Goal: Information Seeking & Learning: Check status

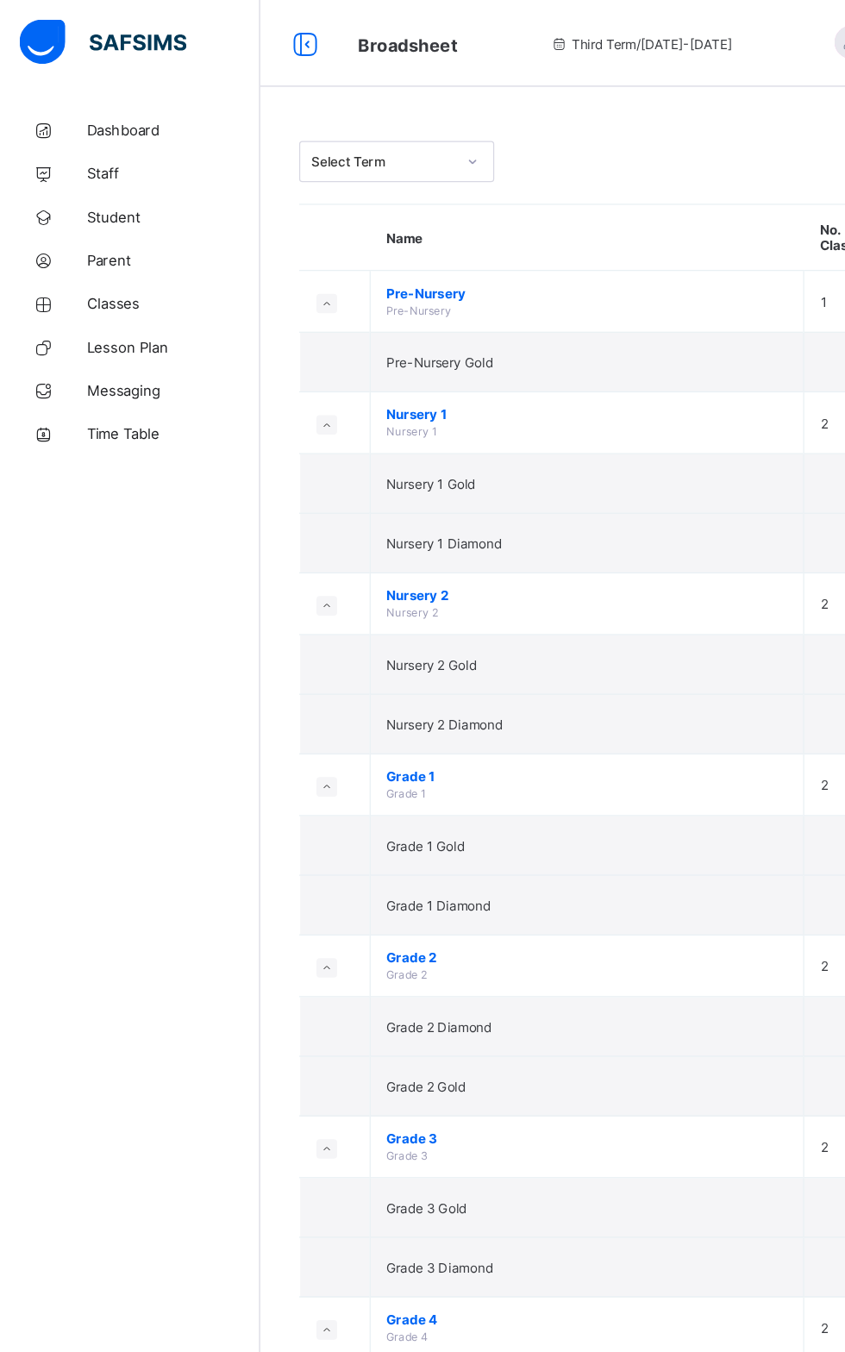
click at [97, 169] on span "Student" at bounding box center [138, 173] width 138 height 14
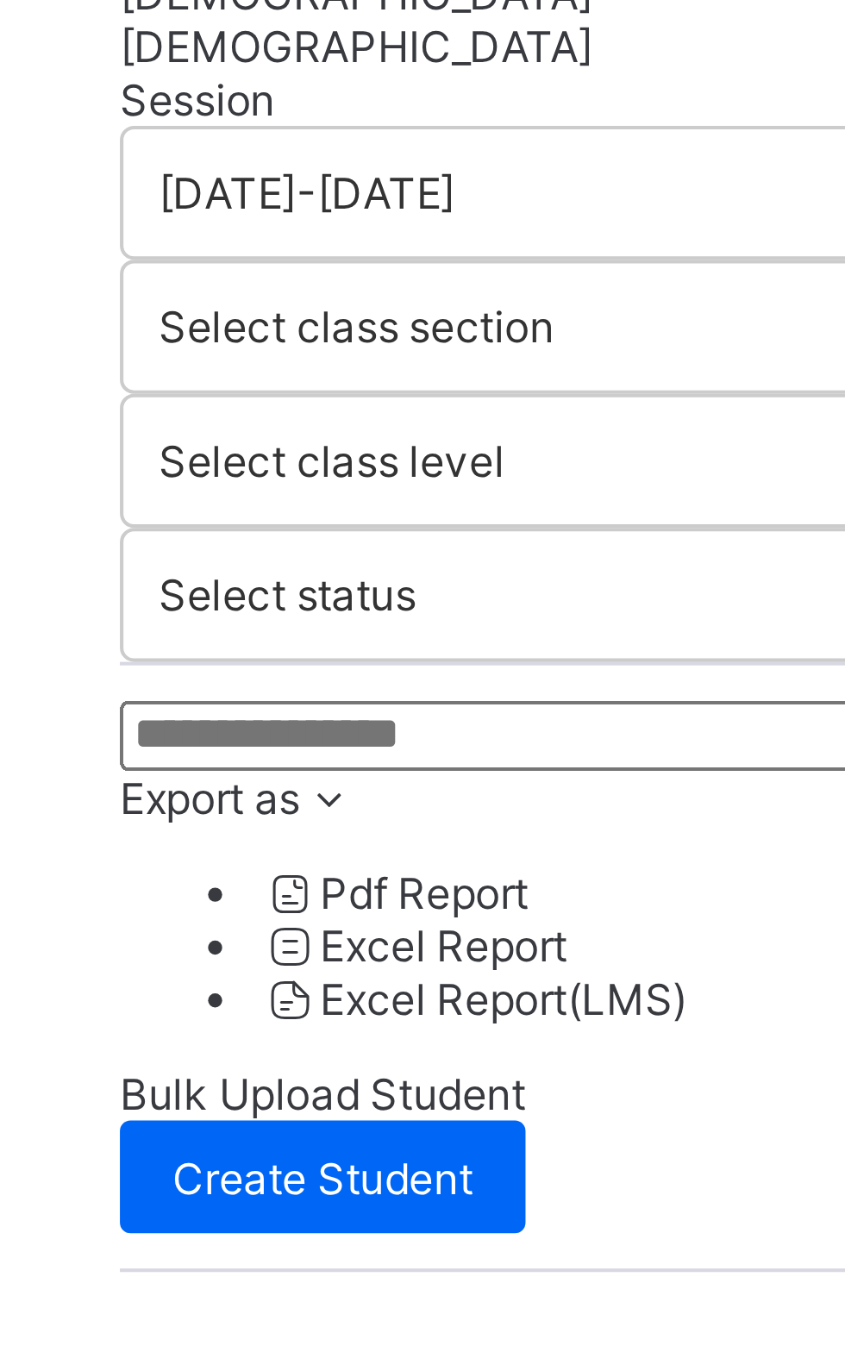
click at [324, 517] on div "Session 2024-2025 Term Third Term Select class section Select class level Selec…" at bounding box center [526, 555] width 576 height 362
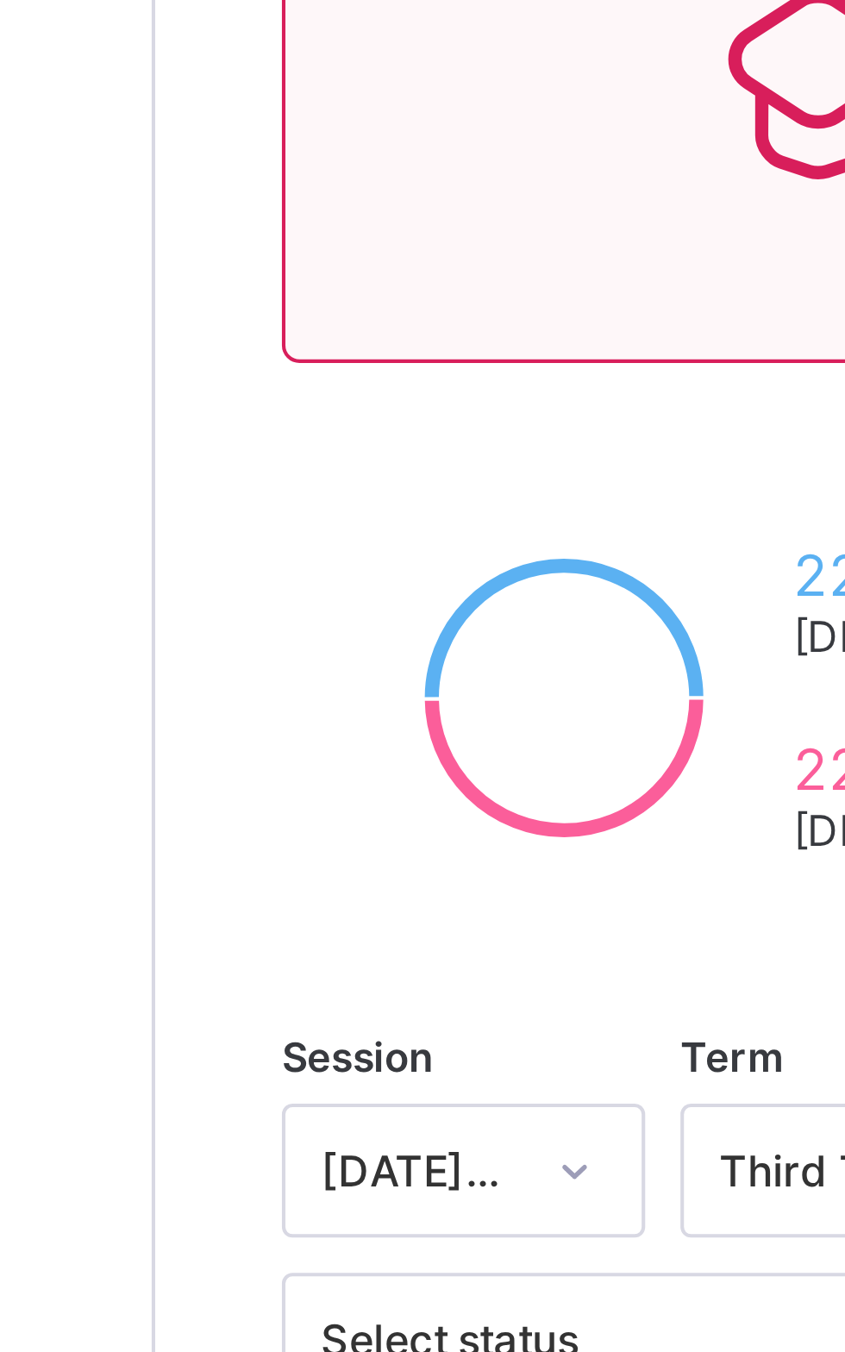
click at [545, 141] on p "Due to inactivity you would be logged out to the system in the next 15mins , cl…" at bounding box center [526, 115] width 244 height 52
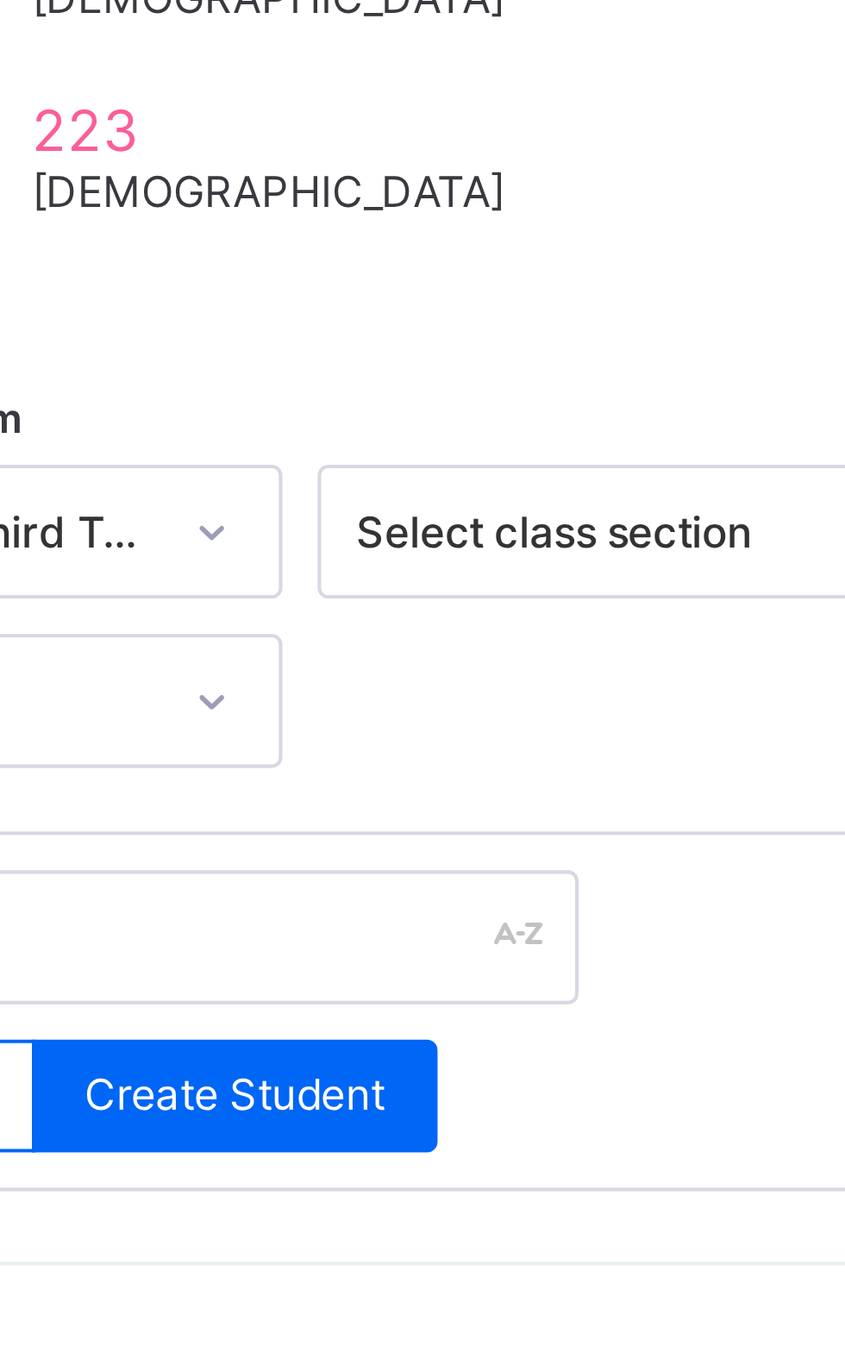
click at [476, 141] on p "Due to inactivity you would be logged out to the system in the next 15mins , cl…" at bounding box center [526, 115] width 244 height 52
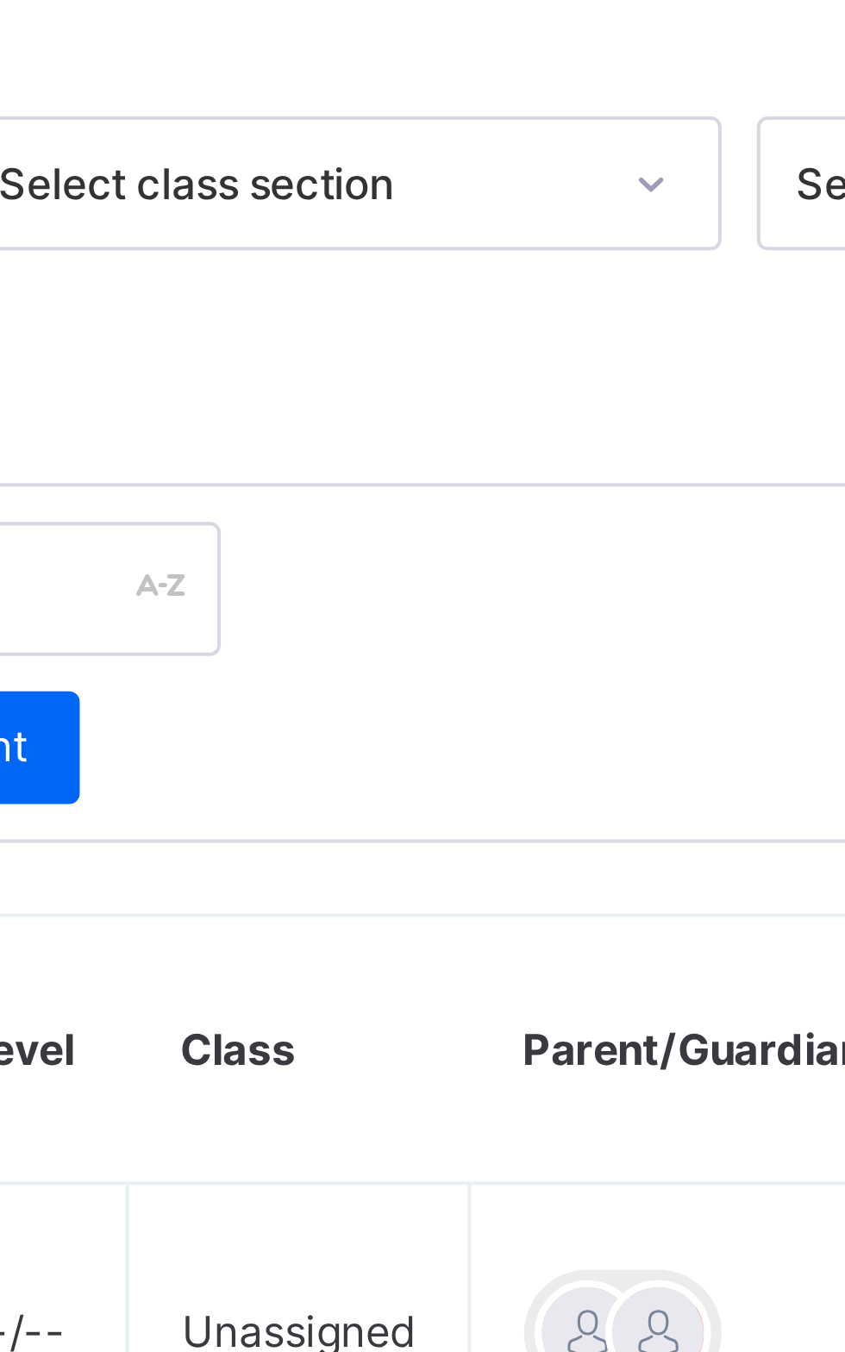
click at [592, 213] on div "Resume" at bounding box center [624, 199] width 65 height 28
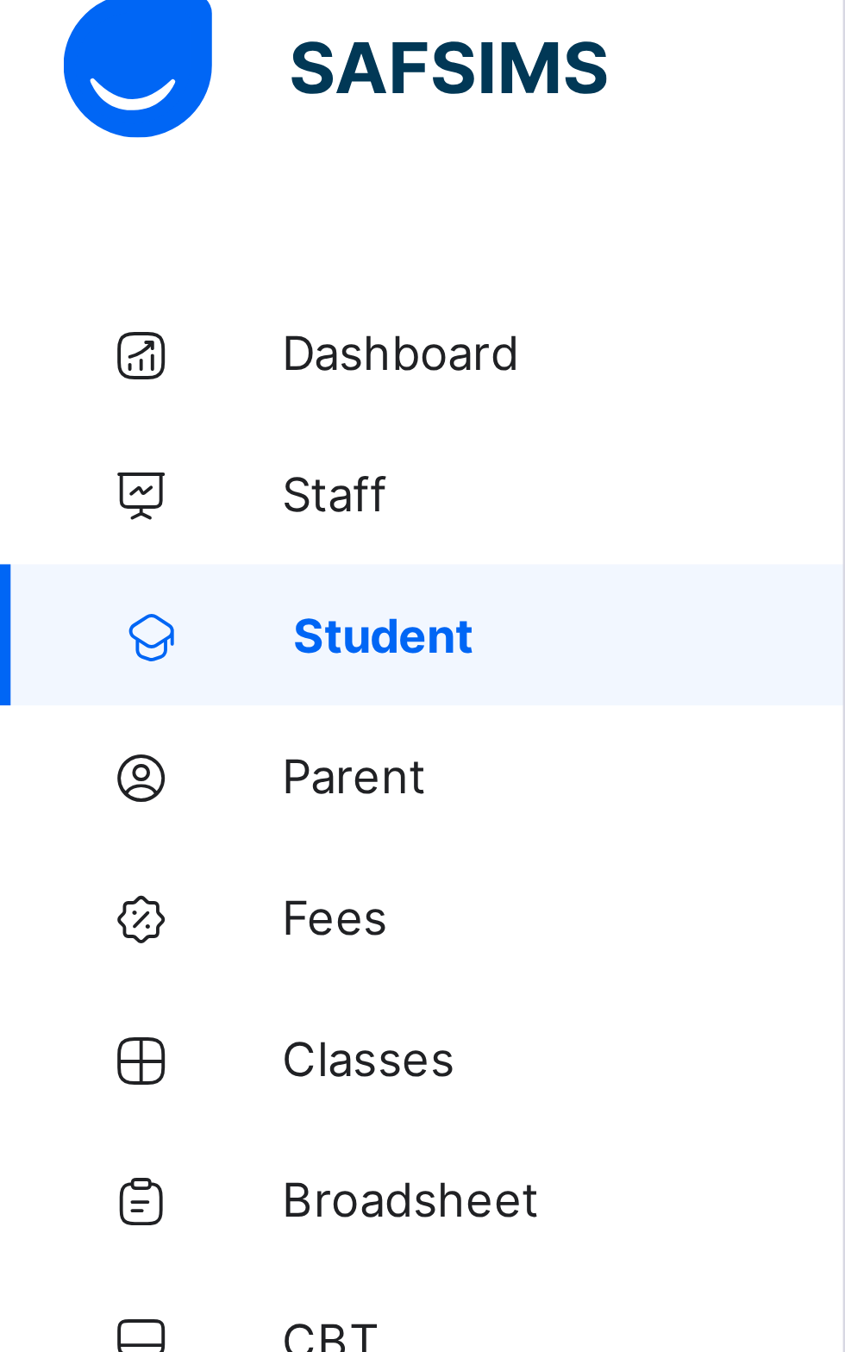
click at [97, 202] on span "Parent" at bounding box center [138, 207] width 138 height 14
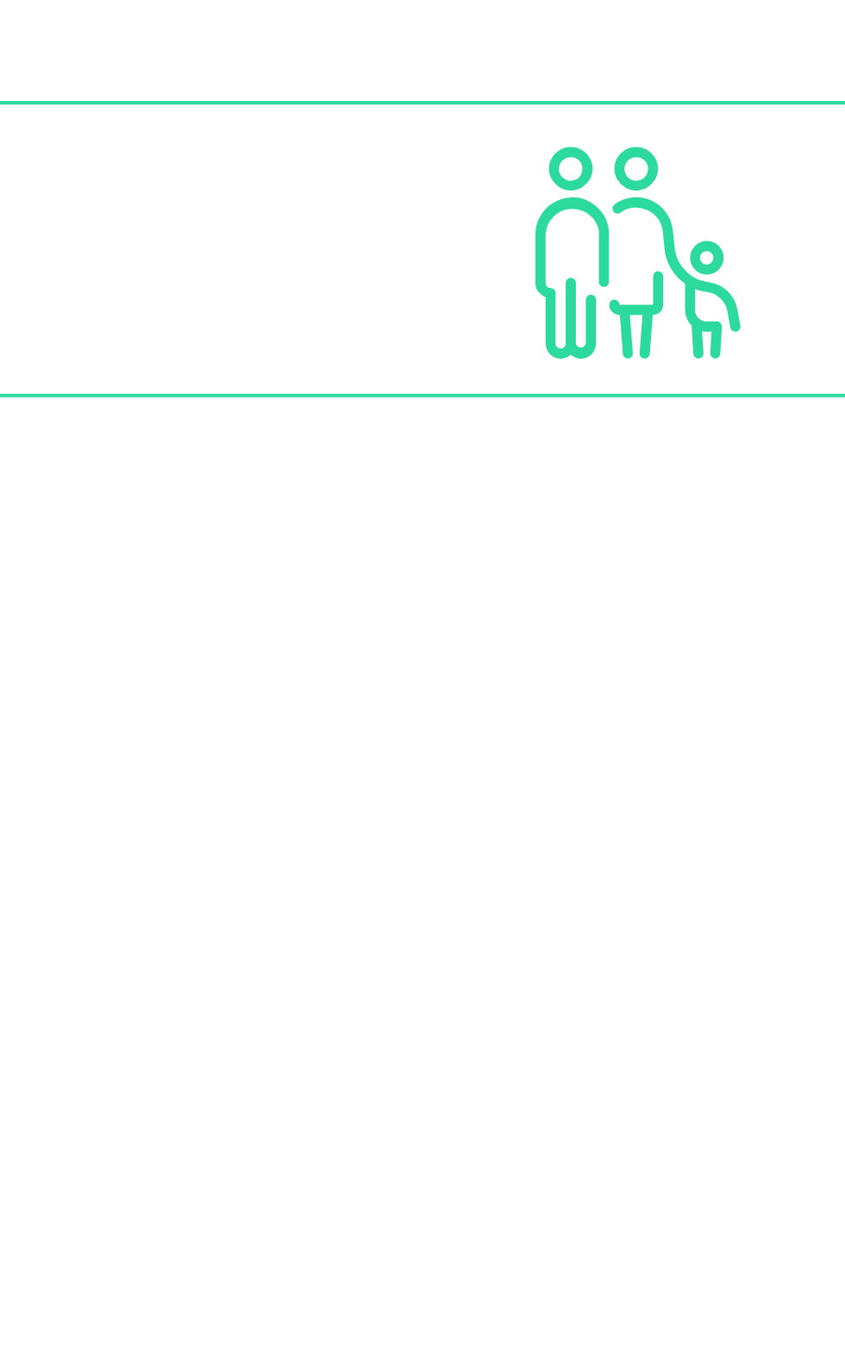
click at [327, 547] on input "text" at bounding box center [305, 563] width 135 height 33
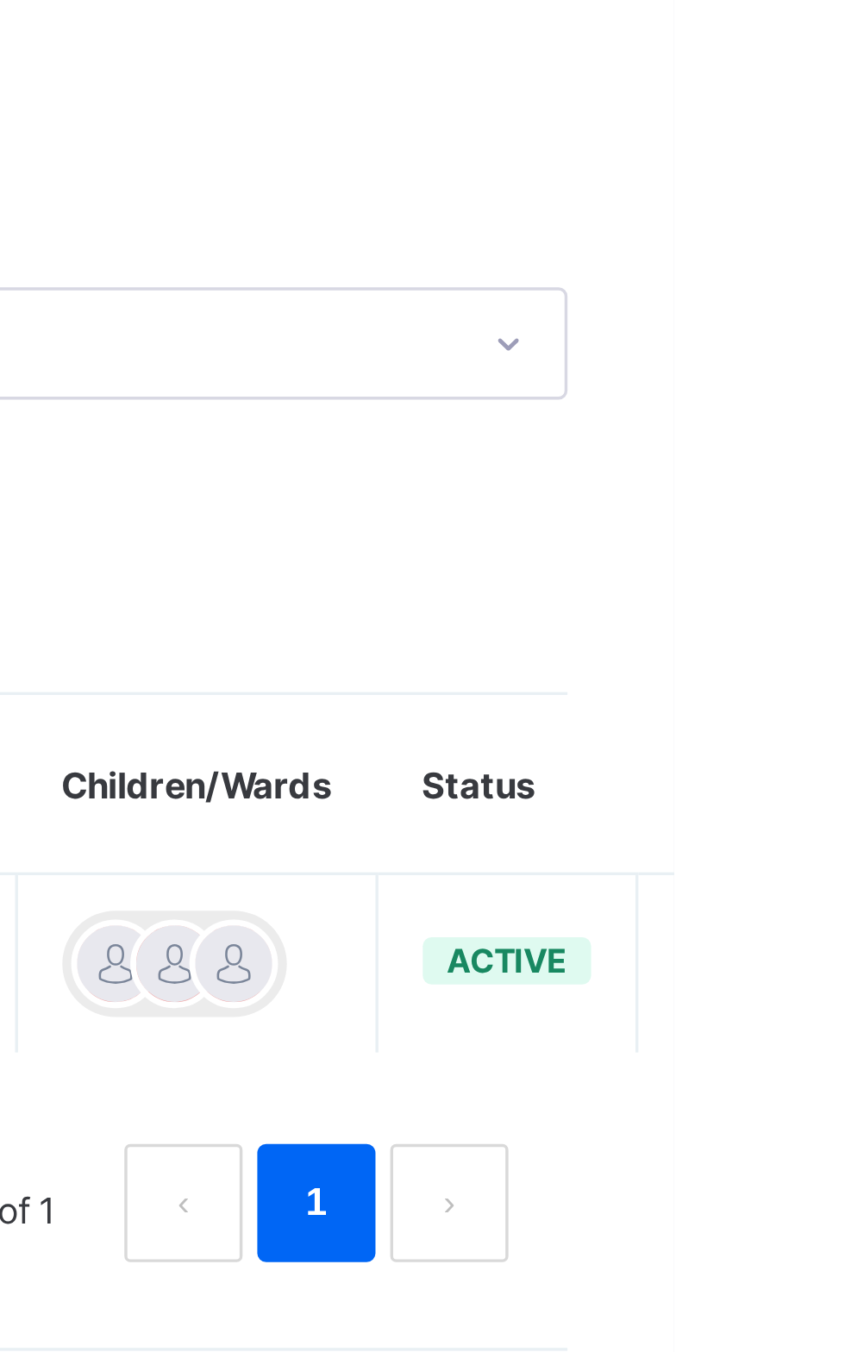
type input "*****"
click at [844, 771] on icon at bounding box center [859, 777] width 15 height 13
click at [0, 0] on div "Link Children" at bounding box center [0, 0] width 0 height 0
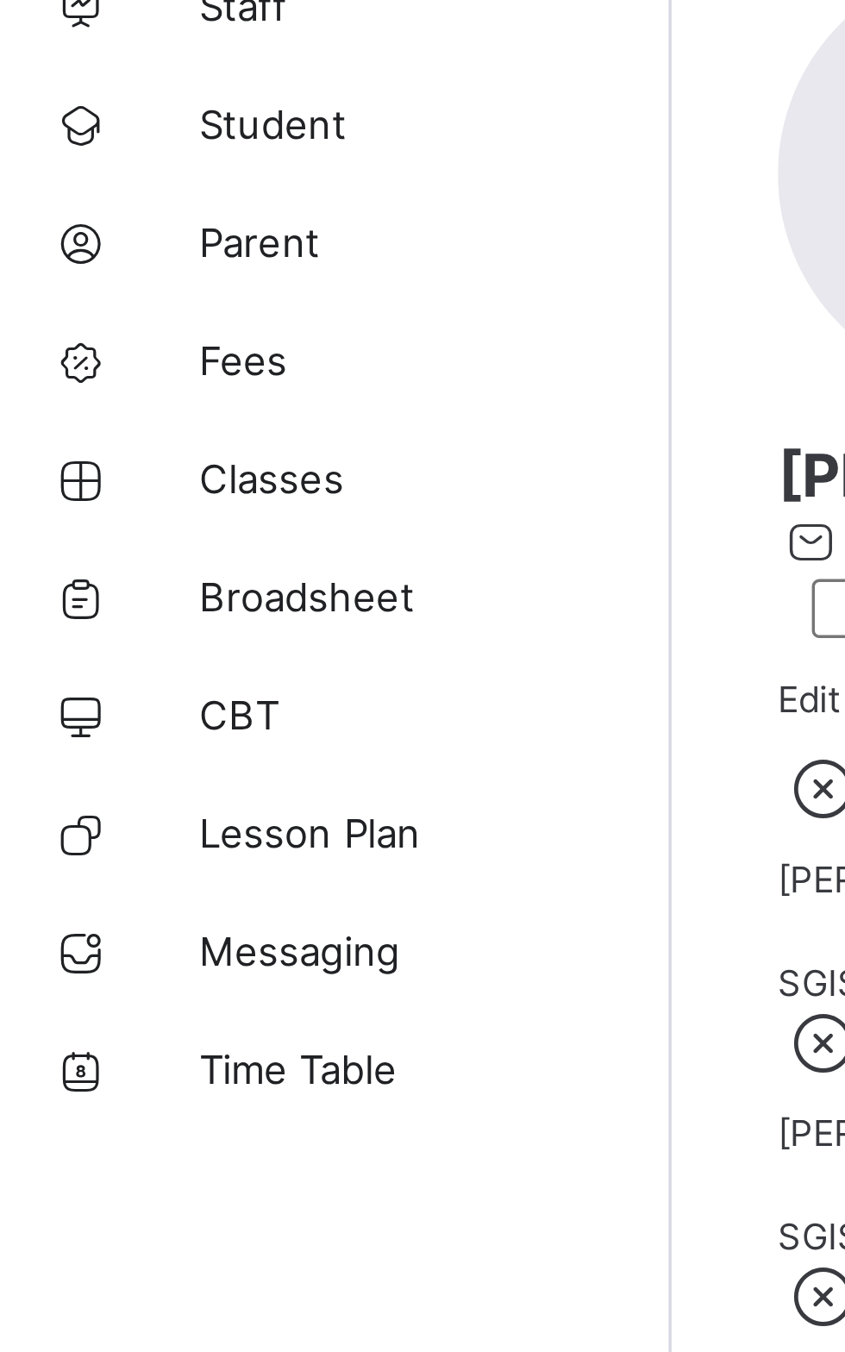
click at [126, 313] on span "Broadsheet" at bounding box center [138, 311] width 138 height 14
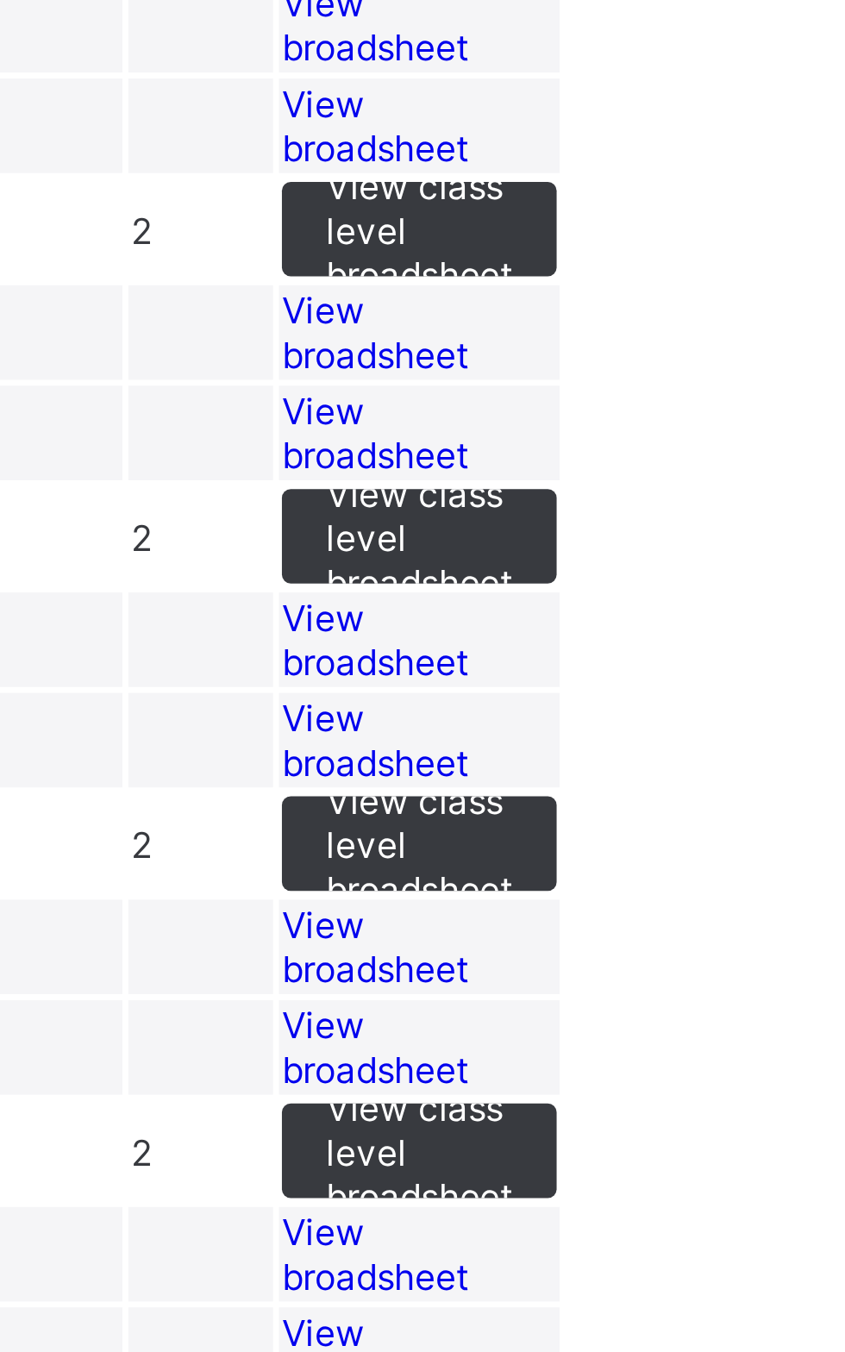
click at [649, 505] on span "View broadsheet" at bounding box center [622, 492] width 54 height 26
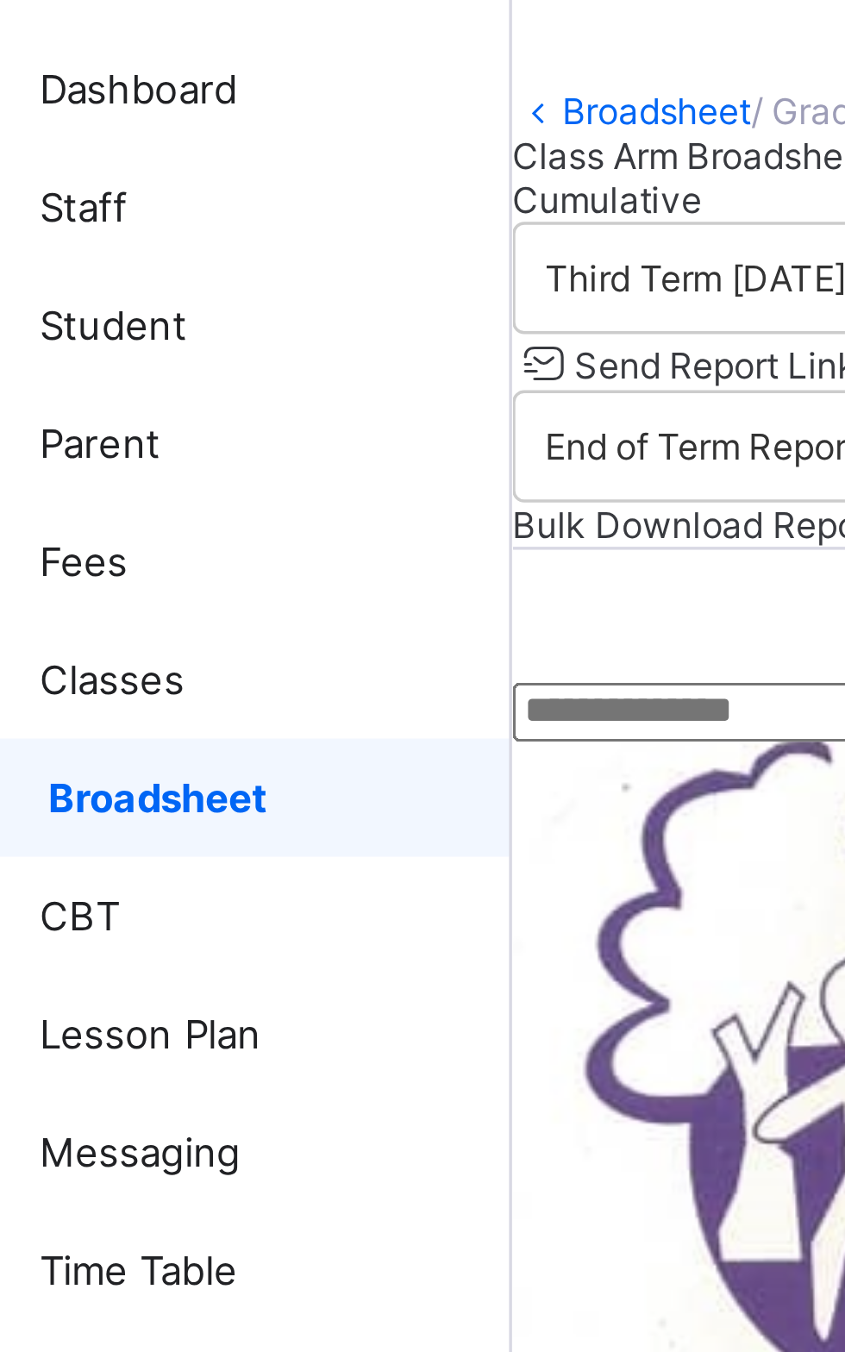
click at [131, 311] on span "Broadsheet" at bounding box center [139, 311] width 135 height 14
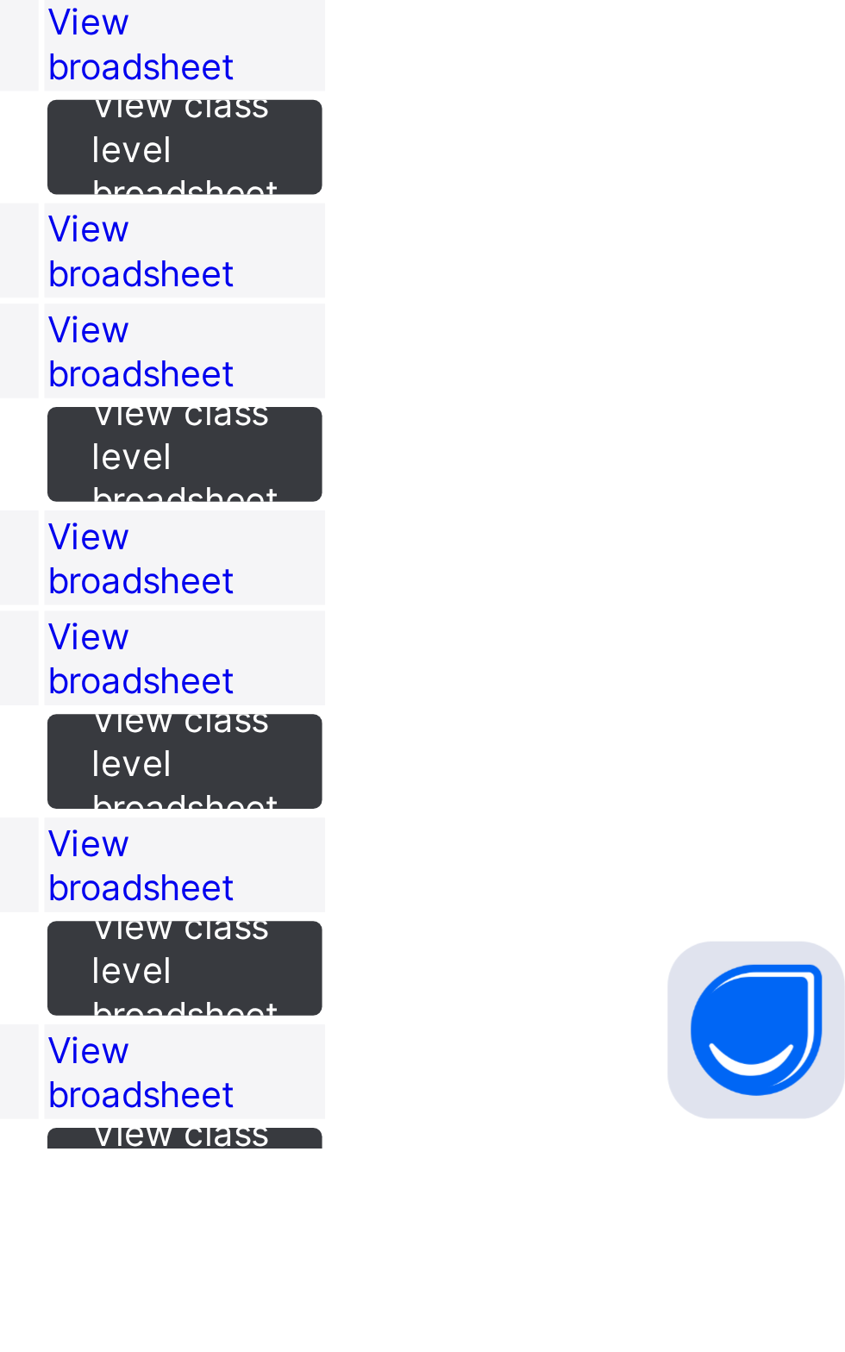
click at [649, 834] on span "View broadsheet" at bounding box center [622, 821] width 54 height 26
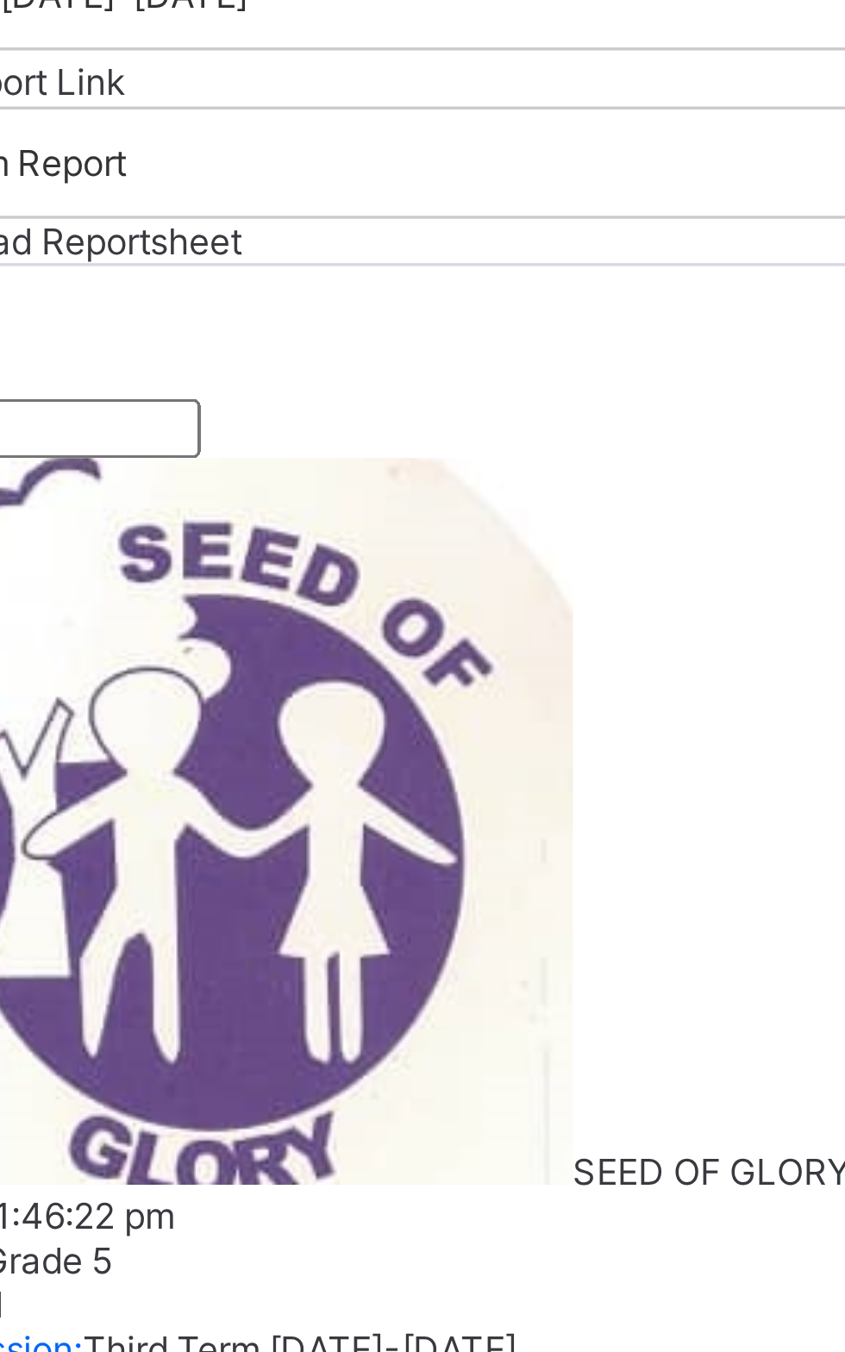
click at [329, 294] on input "text" at bounding box center [268, 285] width 122 height 17
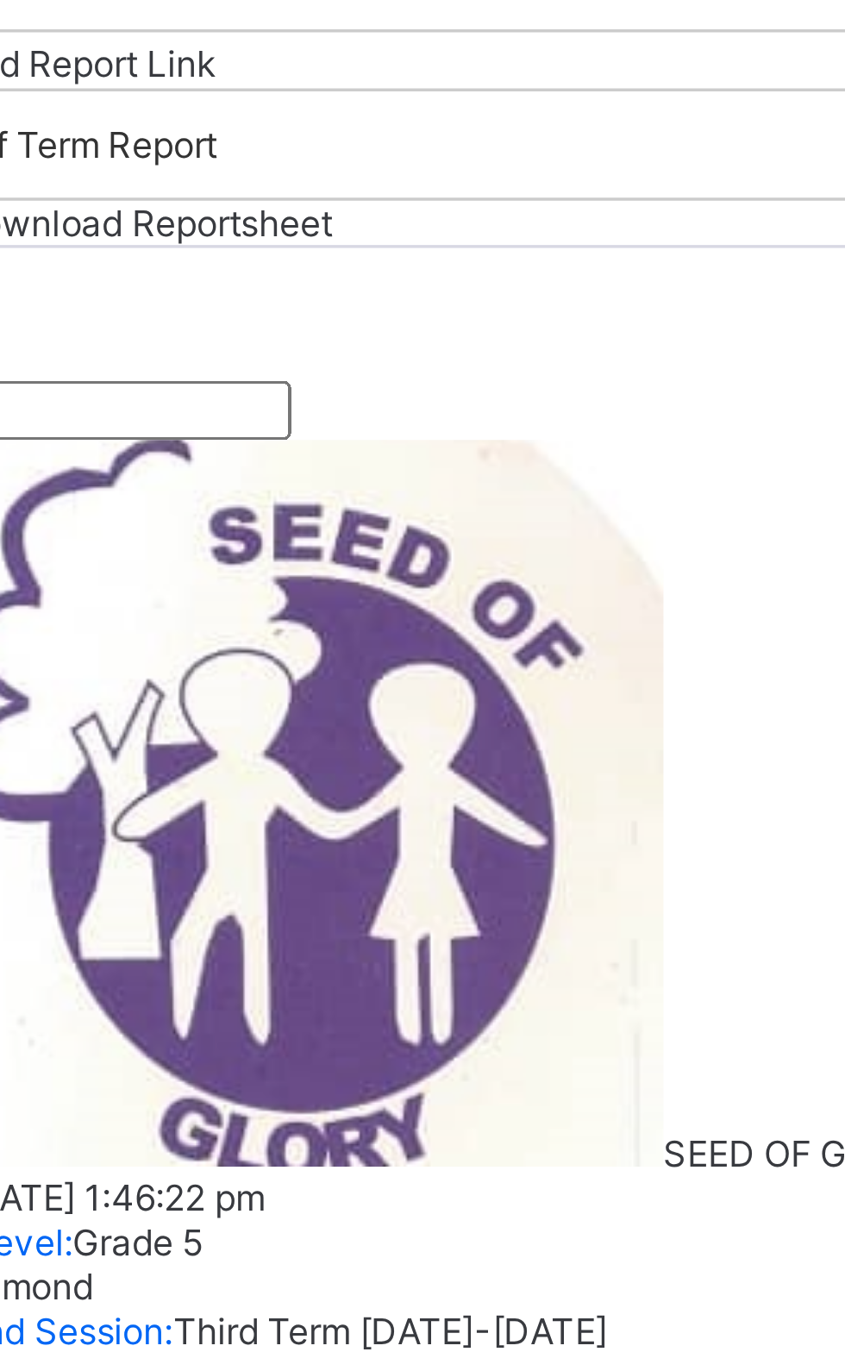
type input "*****"
click at [229, 1062] on th at bounding box center [219, 1082] width 21 height 41
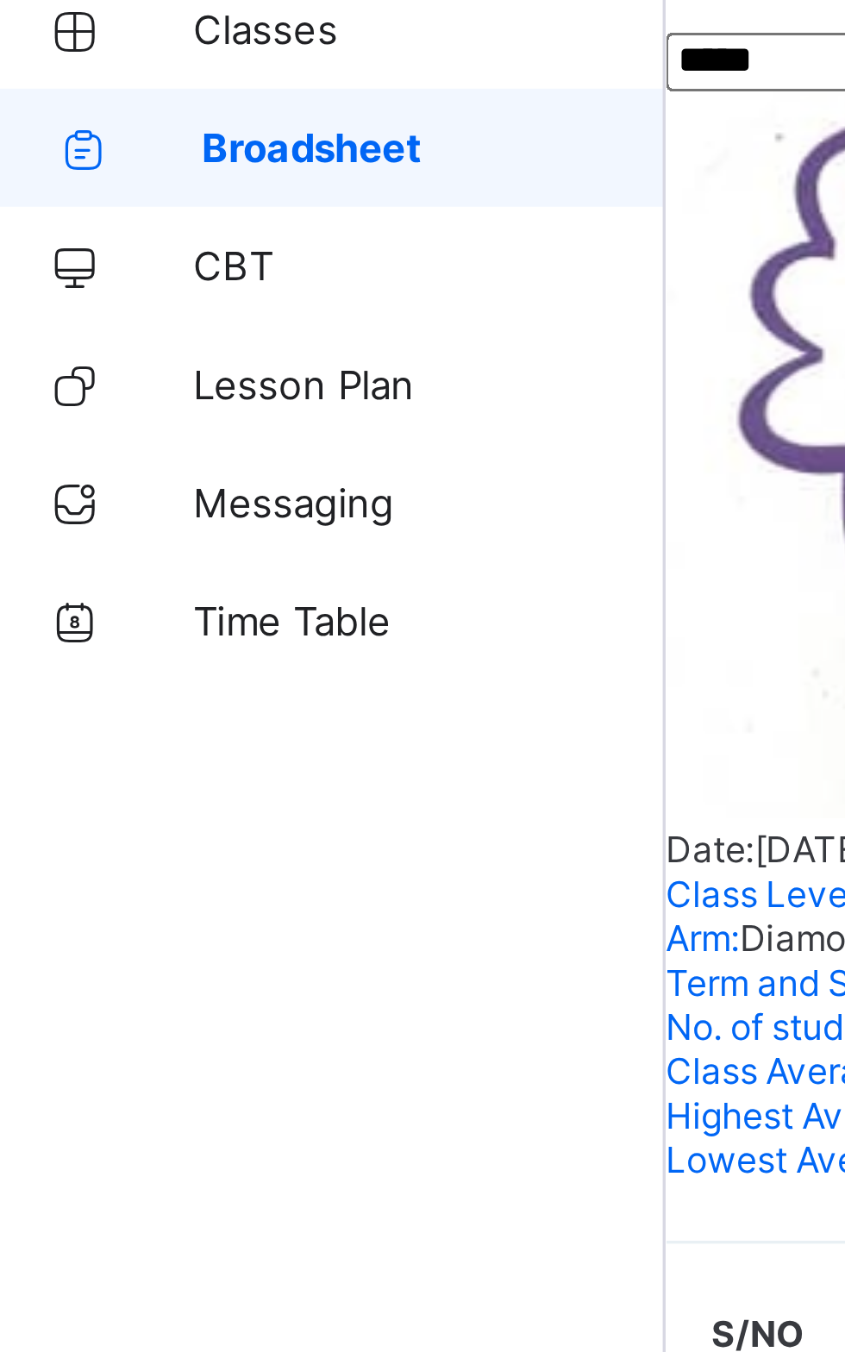
click at [136, 312] on span "Broadsheet" at bounding box center [139, 311] width 135 height 14
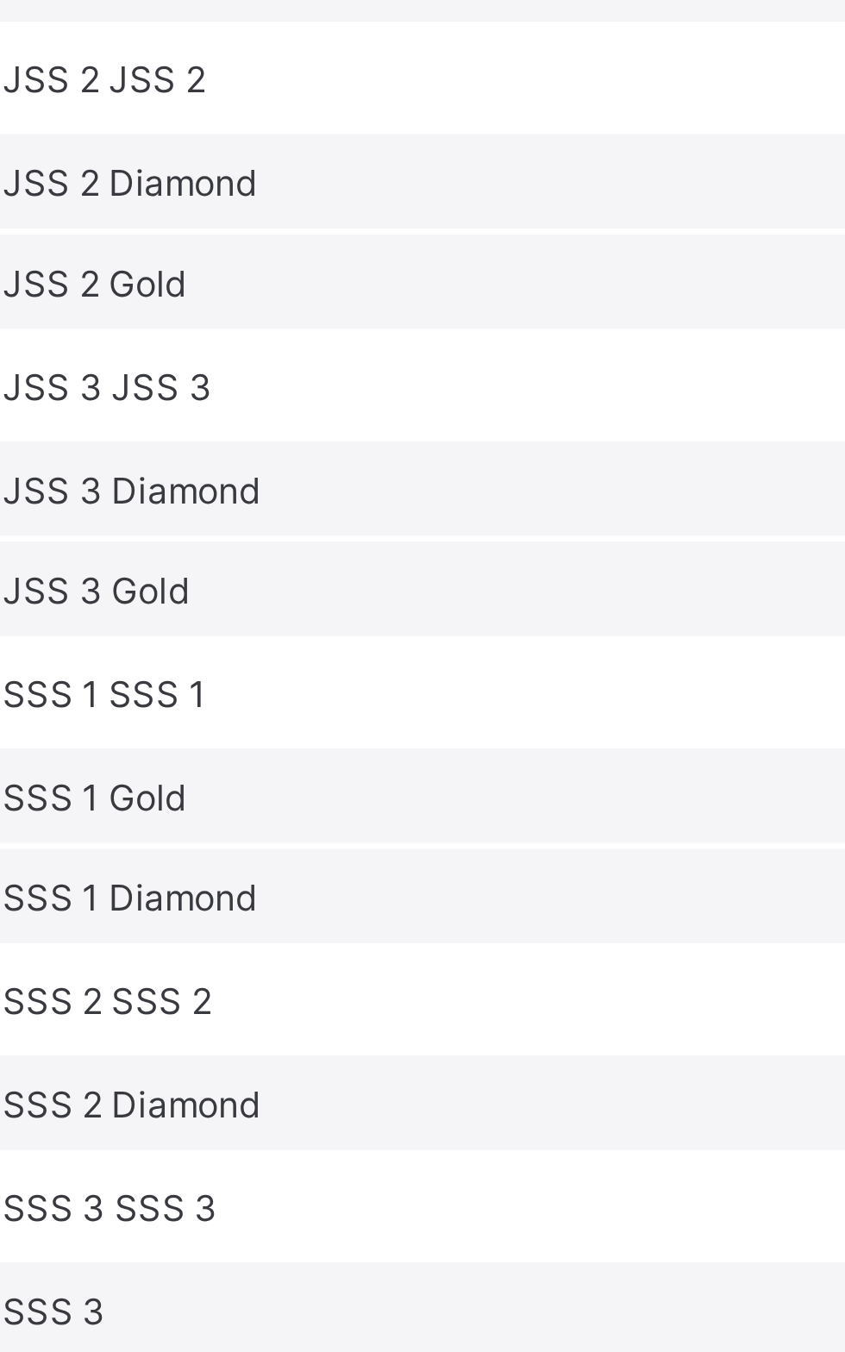
scroll to position [363, 0]
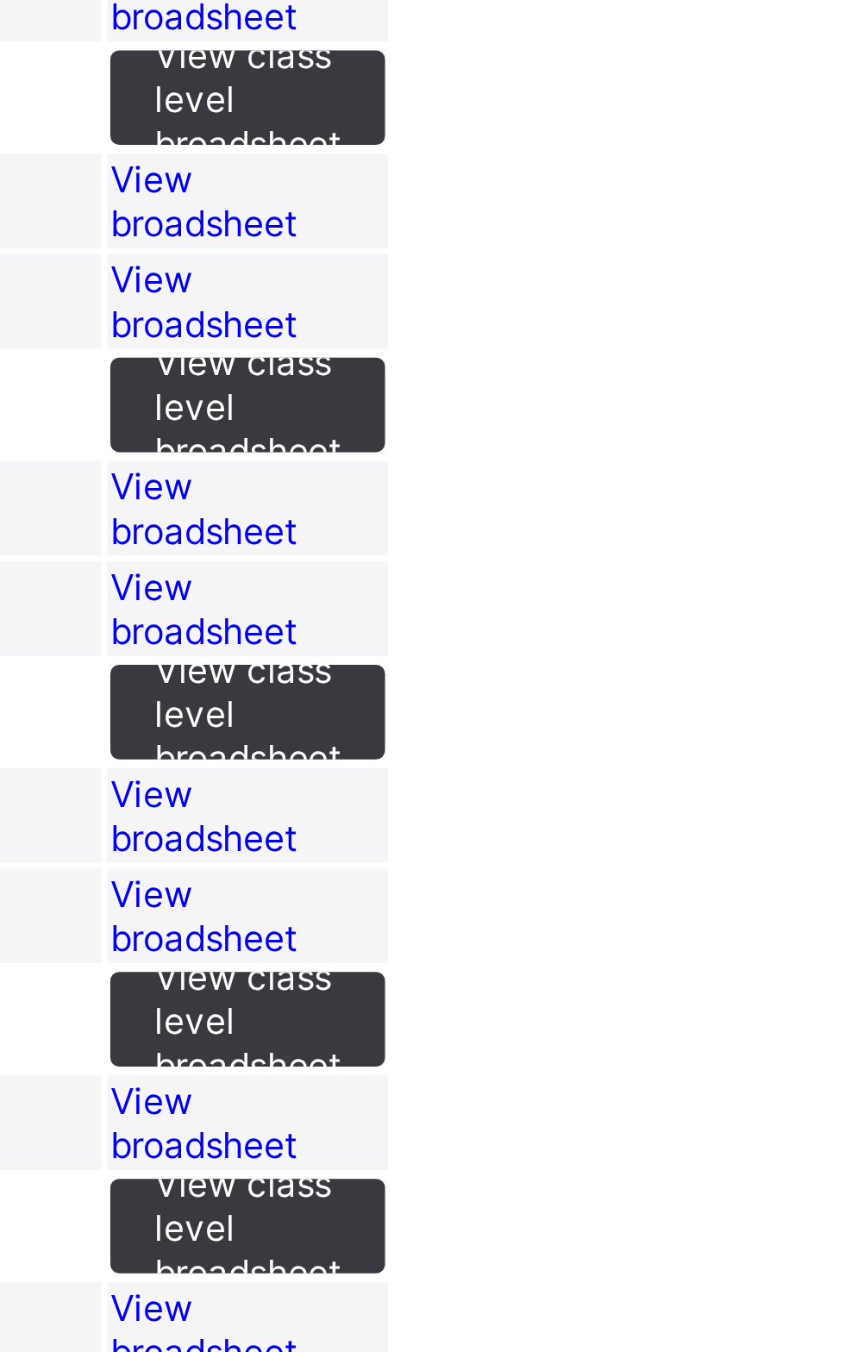
click at [649, 872] on span "View broadsheet" at bounding box center [622, 859] width 54 height 26
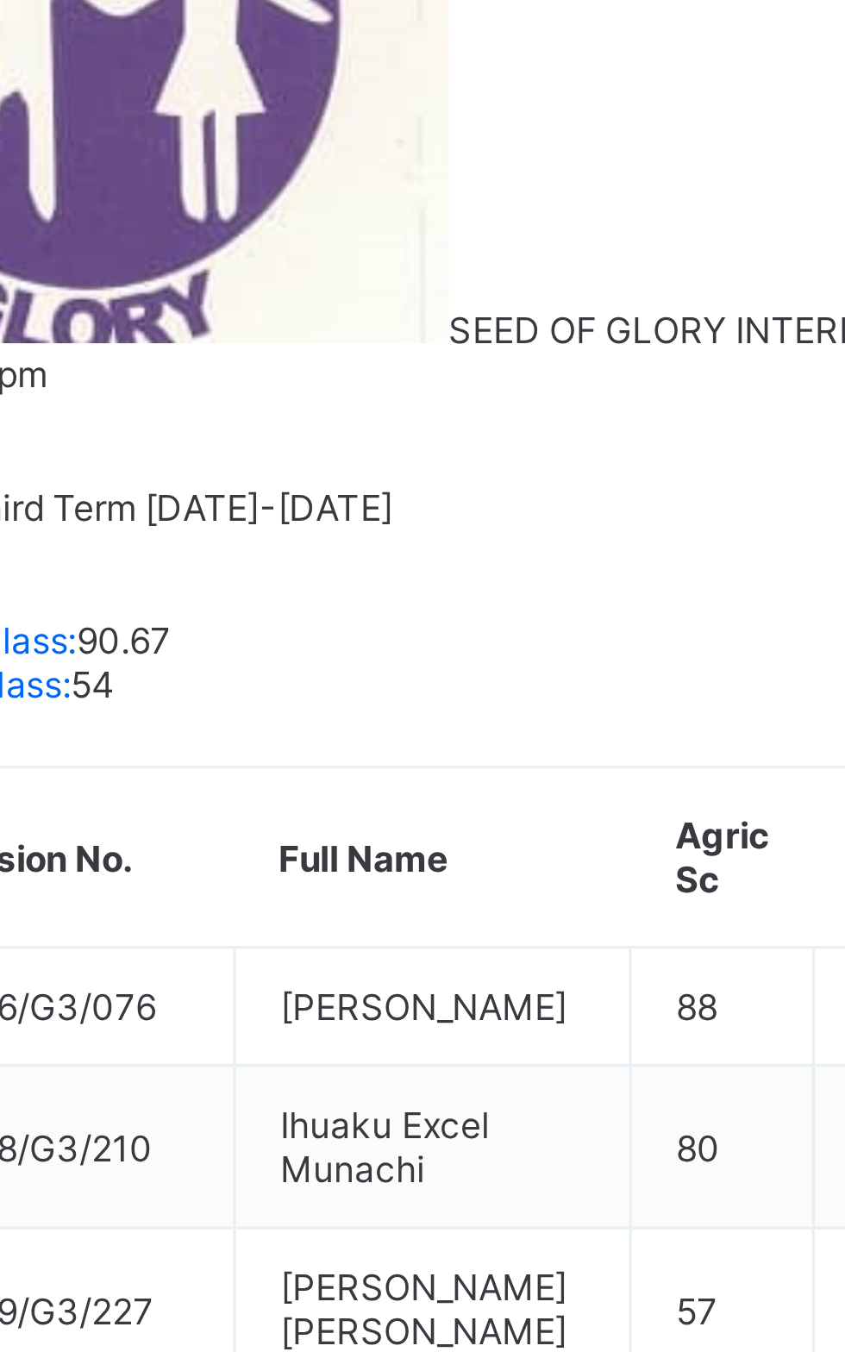
click at [308, 191] on span "Send Report Link" at bounding box center [266, 184] width 83 height 13
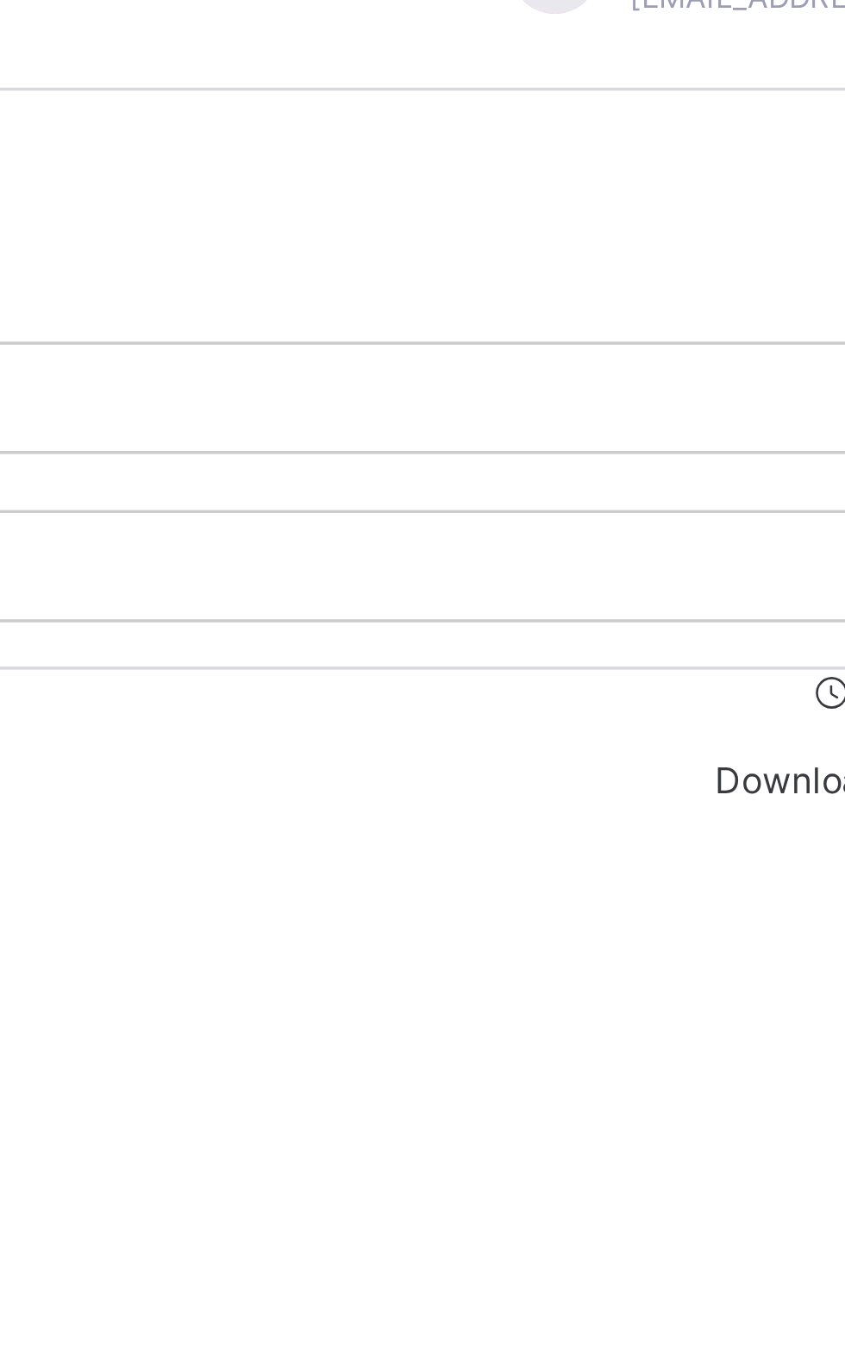
click at [308, 191] on span "Send Report Link" at bounding box center [266, 184] width 83 height 13
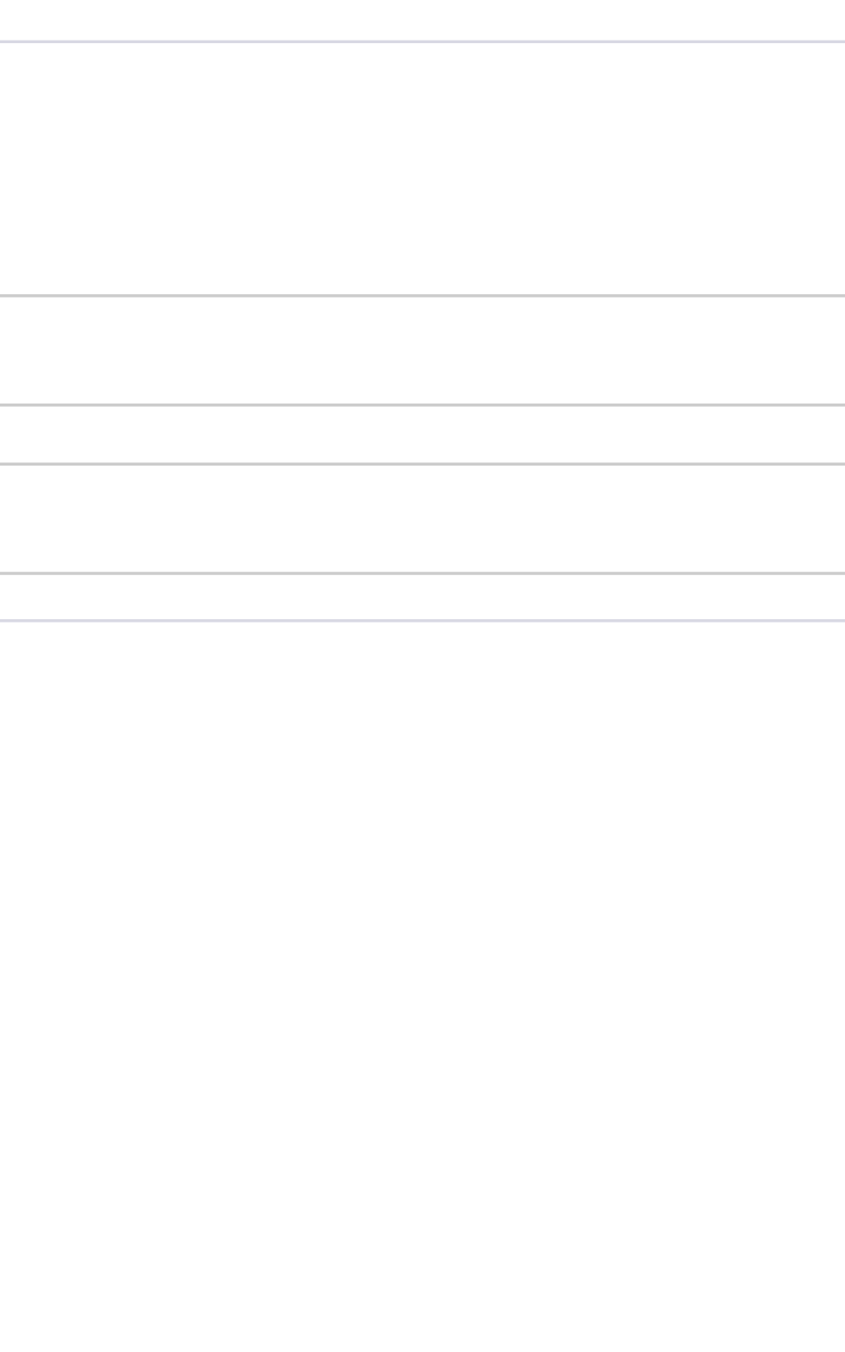
click at [308, 191] on span "Send Report Link" at bounding box center [266, 184] width 83 height 13
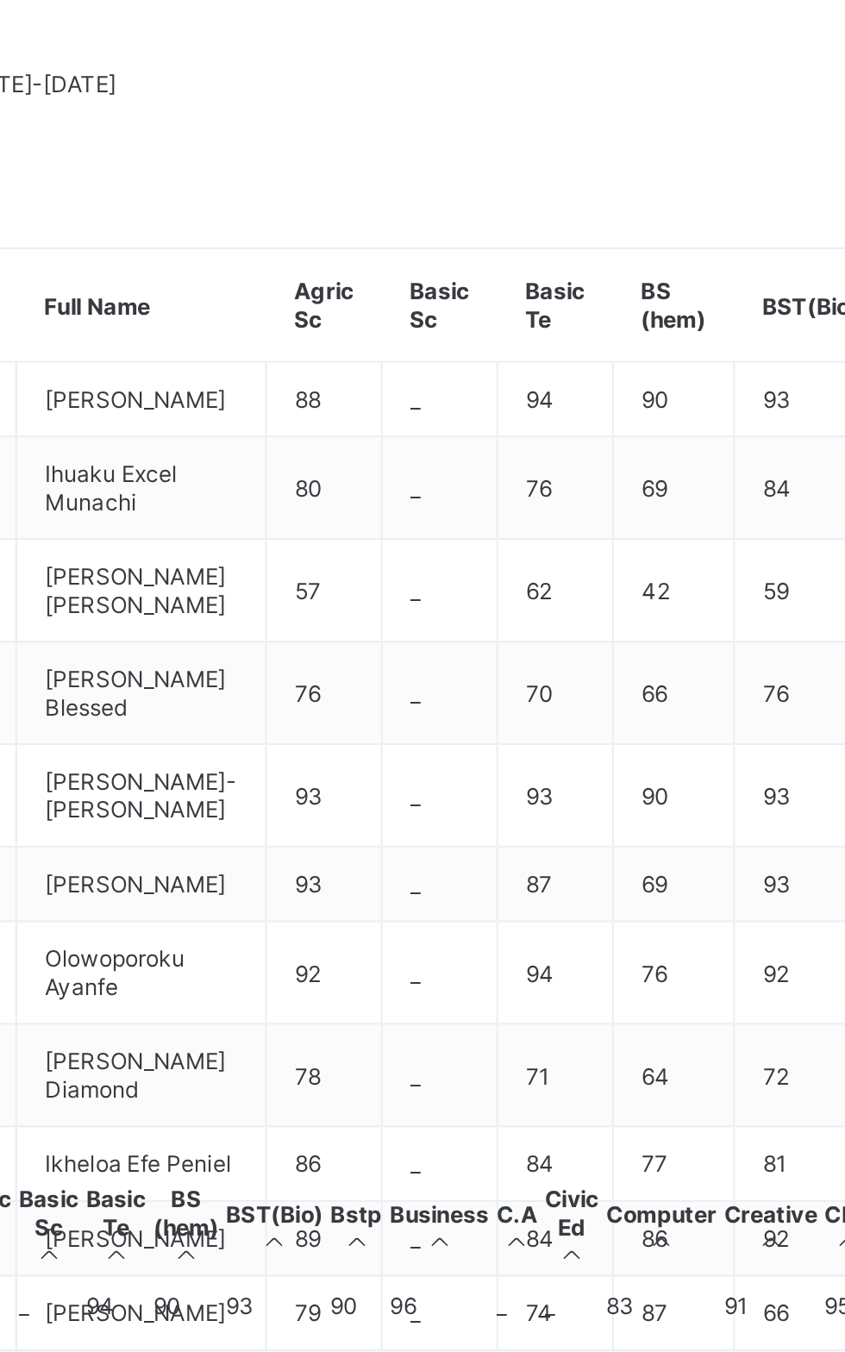
click at [229, 1261] on td at bounding box center [219, 1281] width 21 height 41
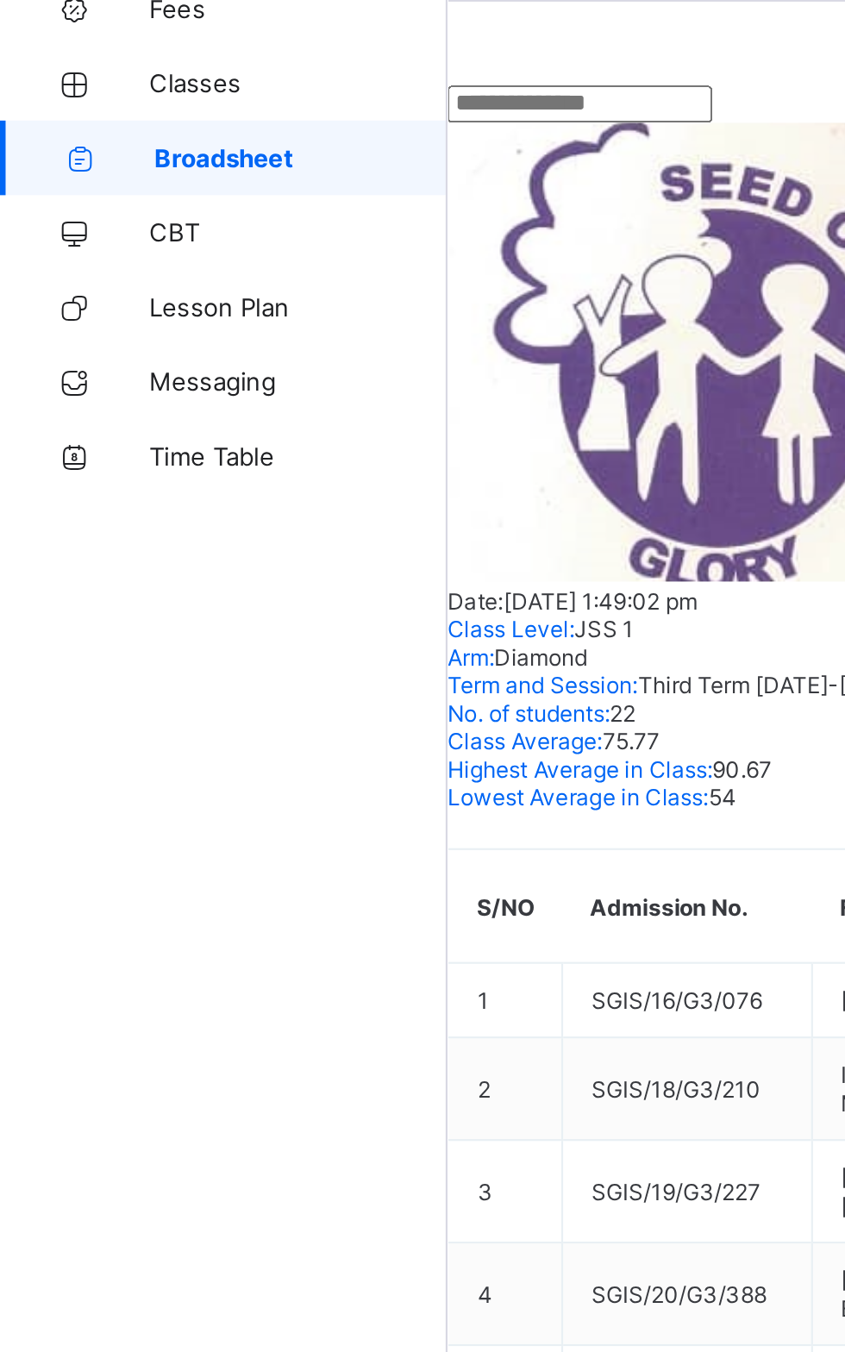
click at [145, 312] on span "Broadsheet" at bounding box center [139, 311] width 135 height 14
click at [112, 312] on span "Broadsheet" at bounding box center [139, 311] width 135 height 14
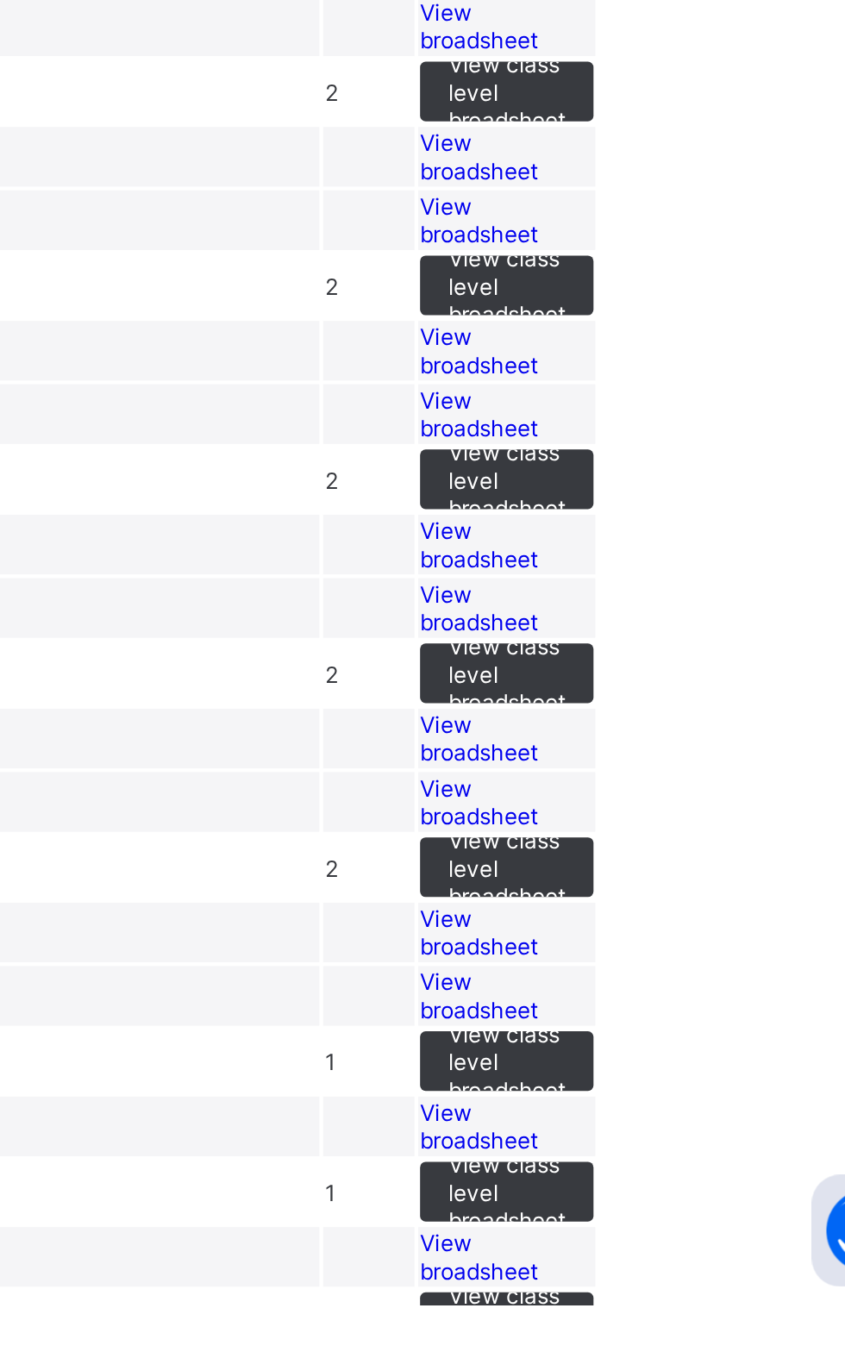
click at [649, 834] on span "View broadsheet" at bounding box center [622, 821] width 54 height 26
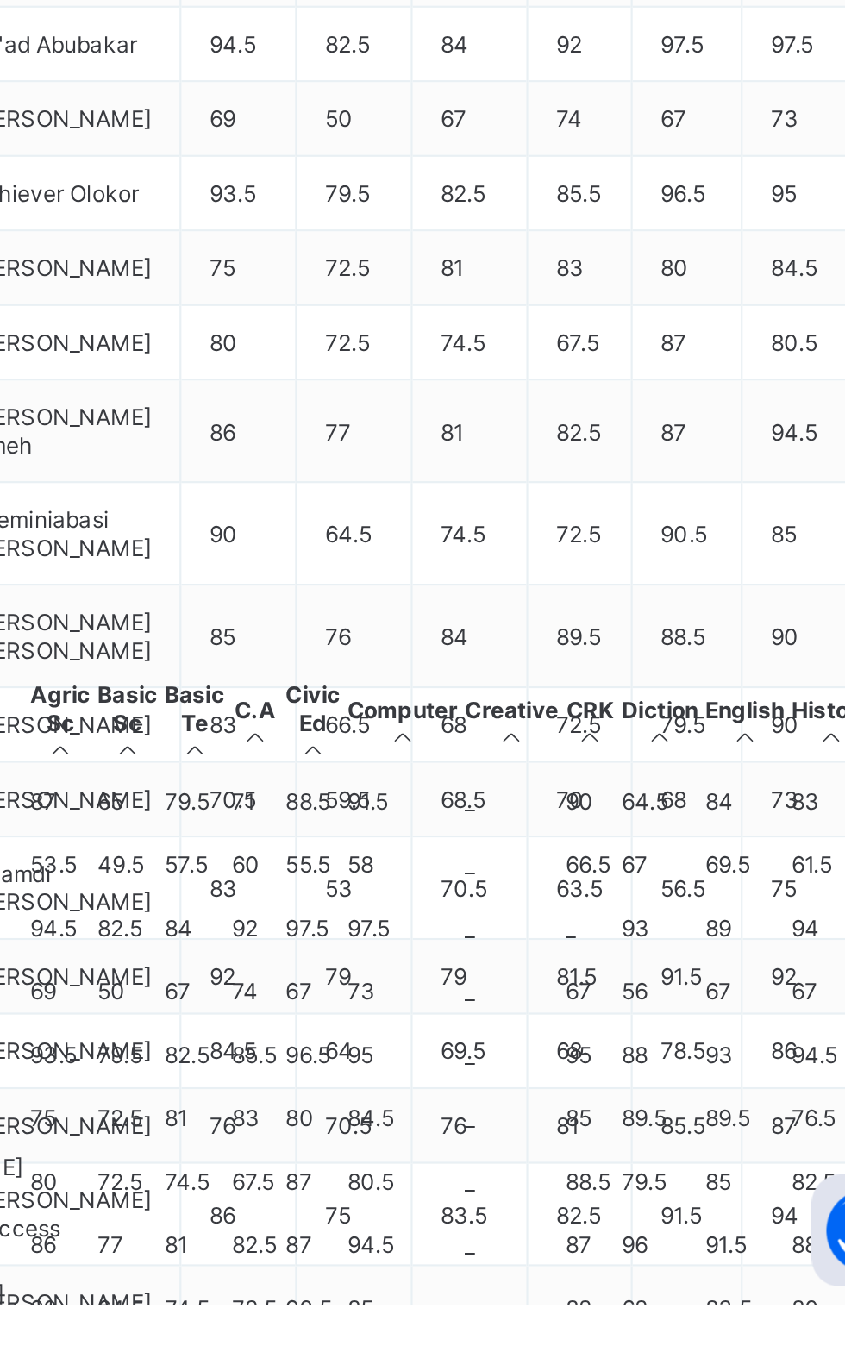
click at [308, 294] on input "text" at bounding box center [268, 285] width 122 height 17
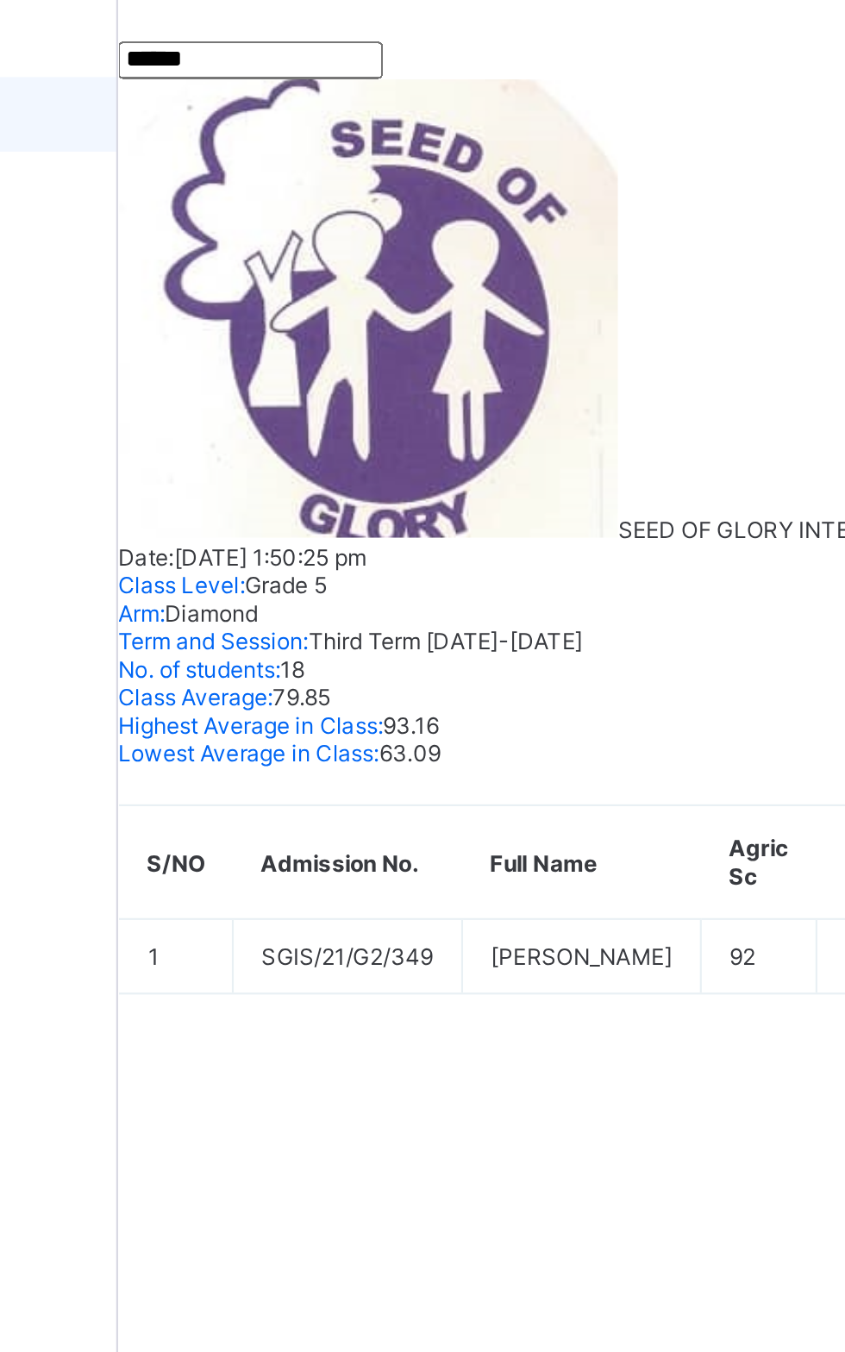
type input "*****"
click at [229, 1110] on div at bounding box center [219, 1119] width 19 height 18
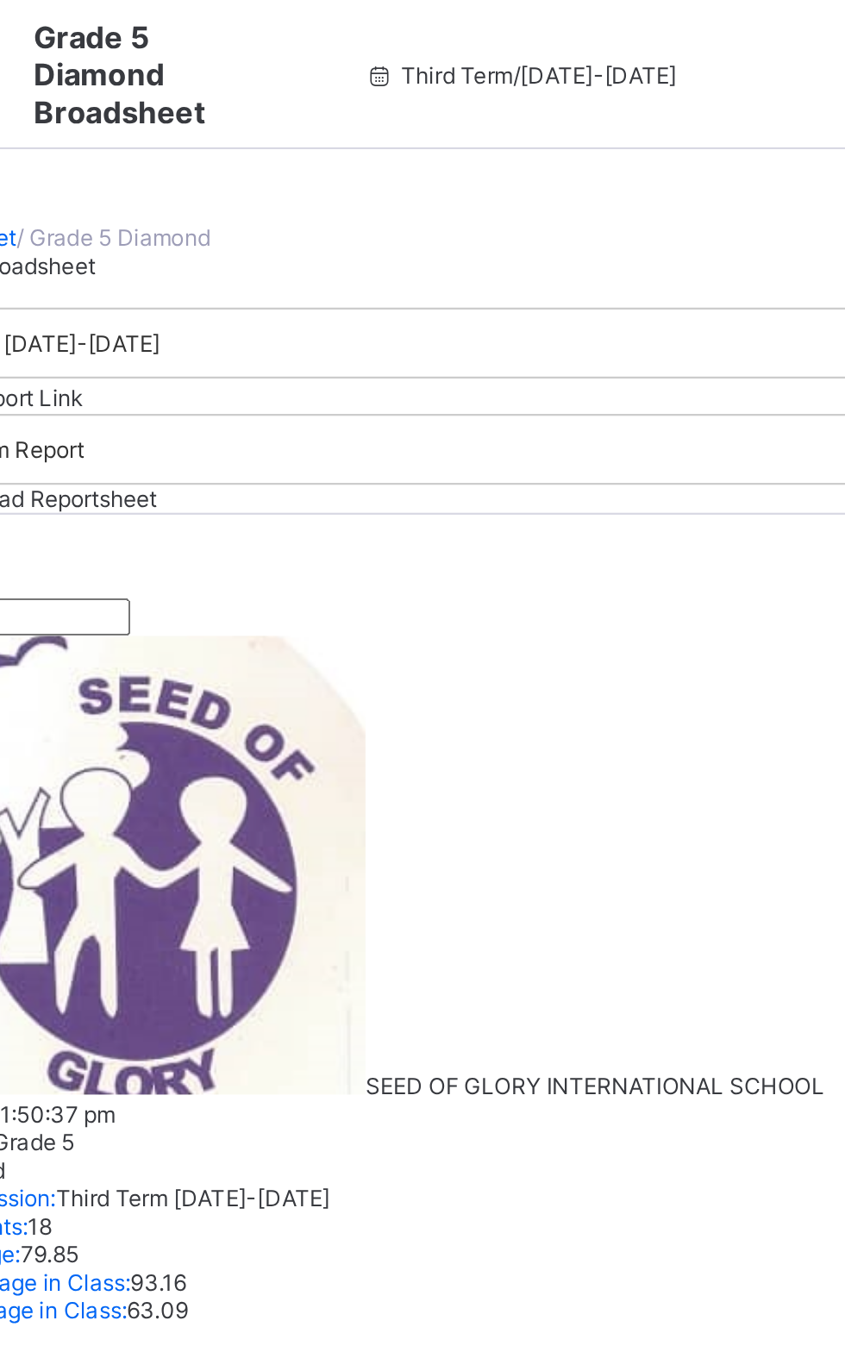
click at [308, 191] on span "Send Report Link" at bounding box center [266, 184] width 83 height 13
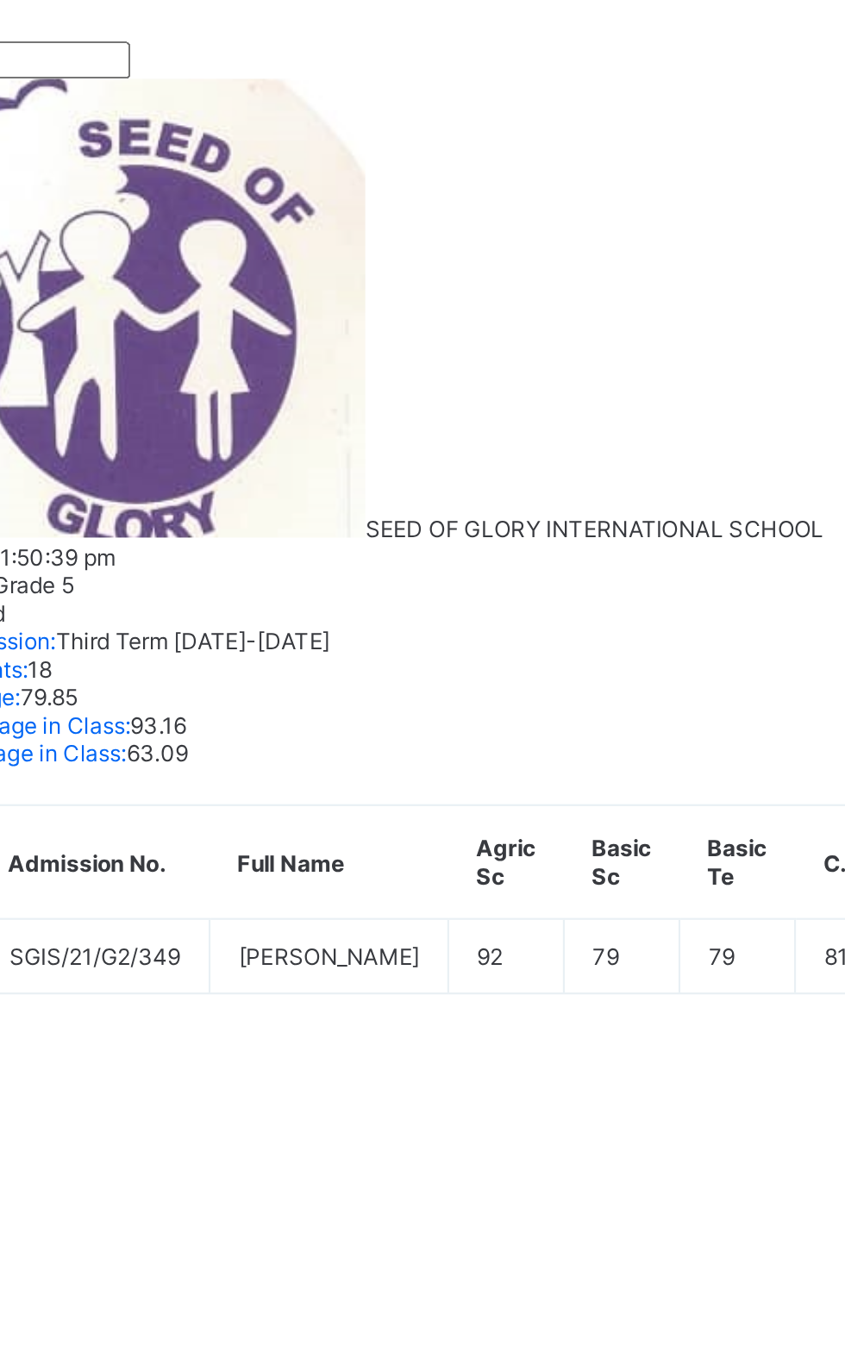
click at [502, 1262] on label "Email" at bounding box center [515, 1281] width 26 height 39
click at [589, 1181] on div "Recipients Below are the list of students whose parents will receive the result…" at bounding box center [526, 1213] width 638 height 65
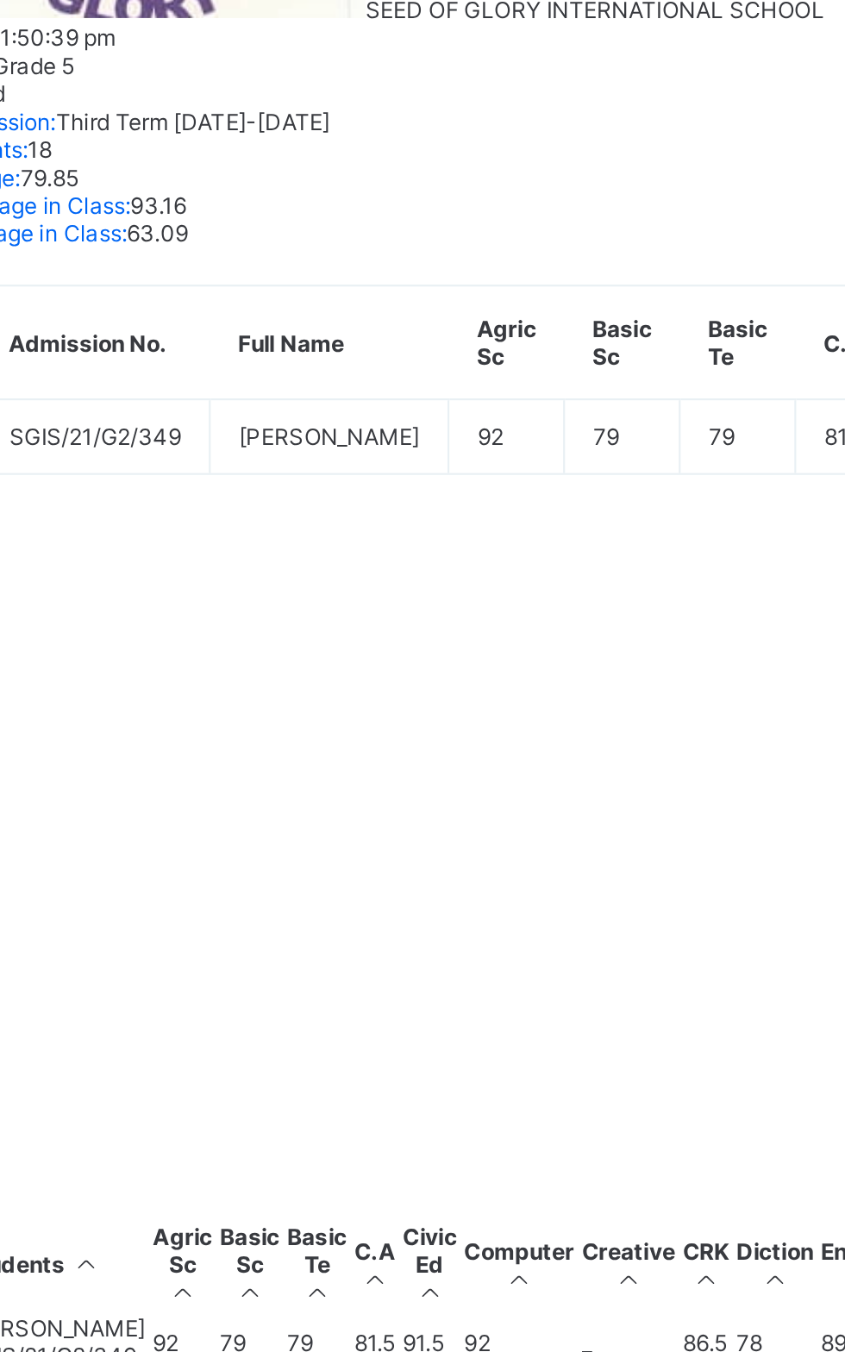
click at [542, 1275] on icon at bounding box center [535, 1281] width 15 height 13
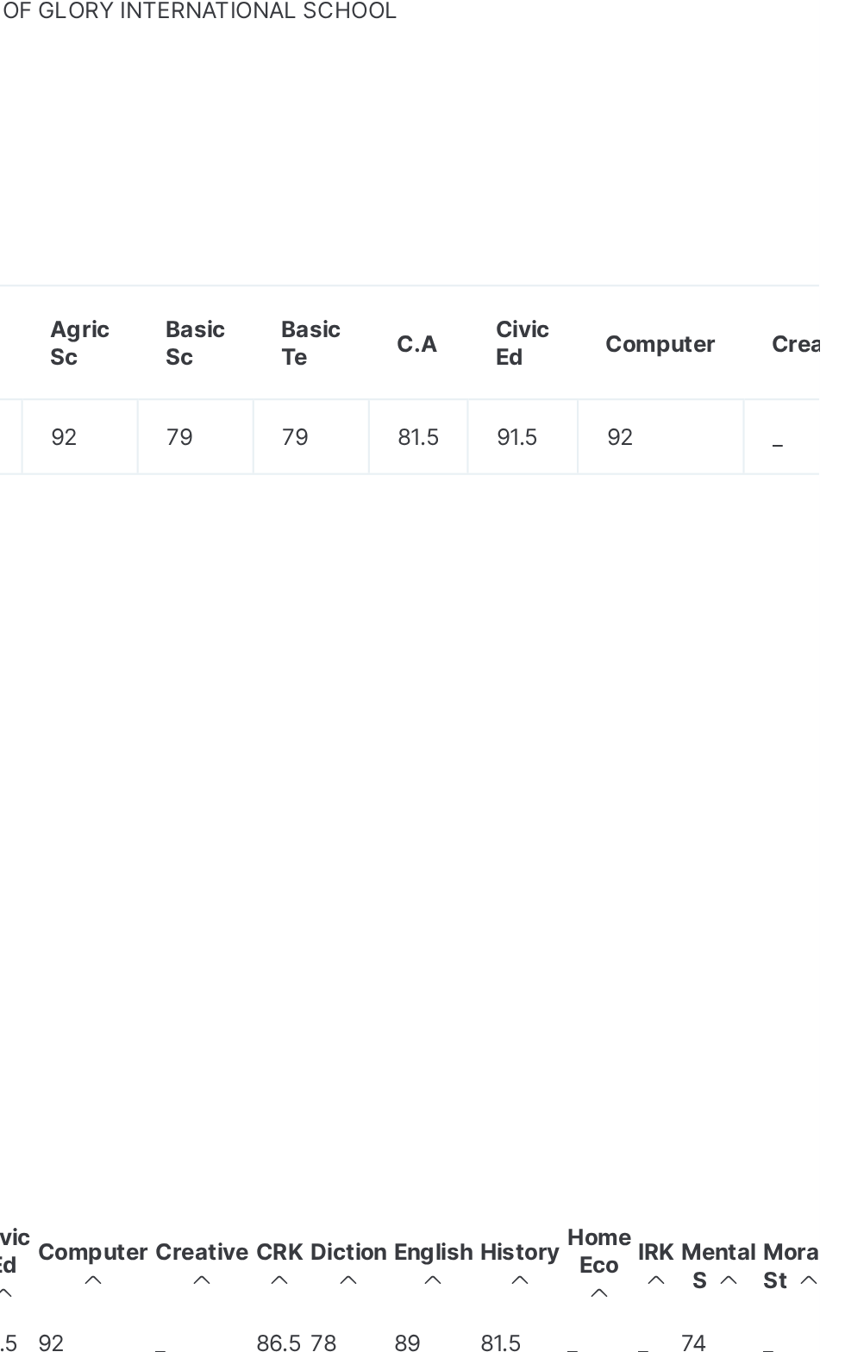
click at [770, 1351] on span "Send link" at bounding box center [792, 1361] width 45 height 13
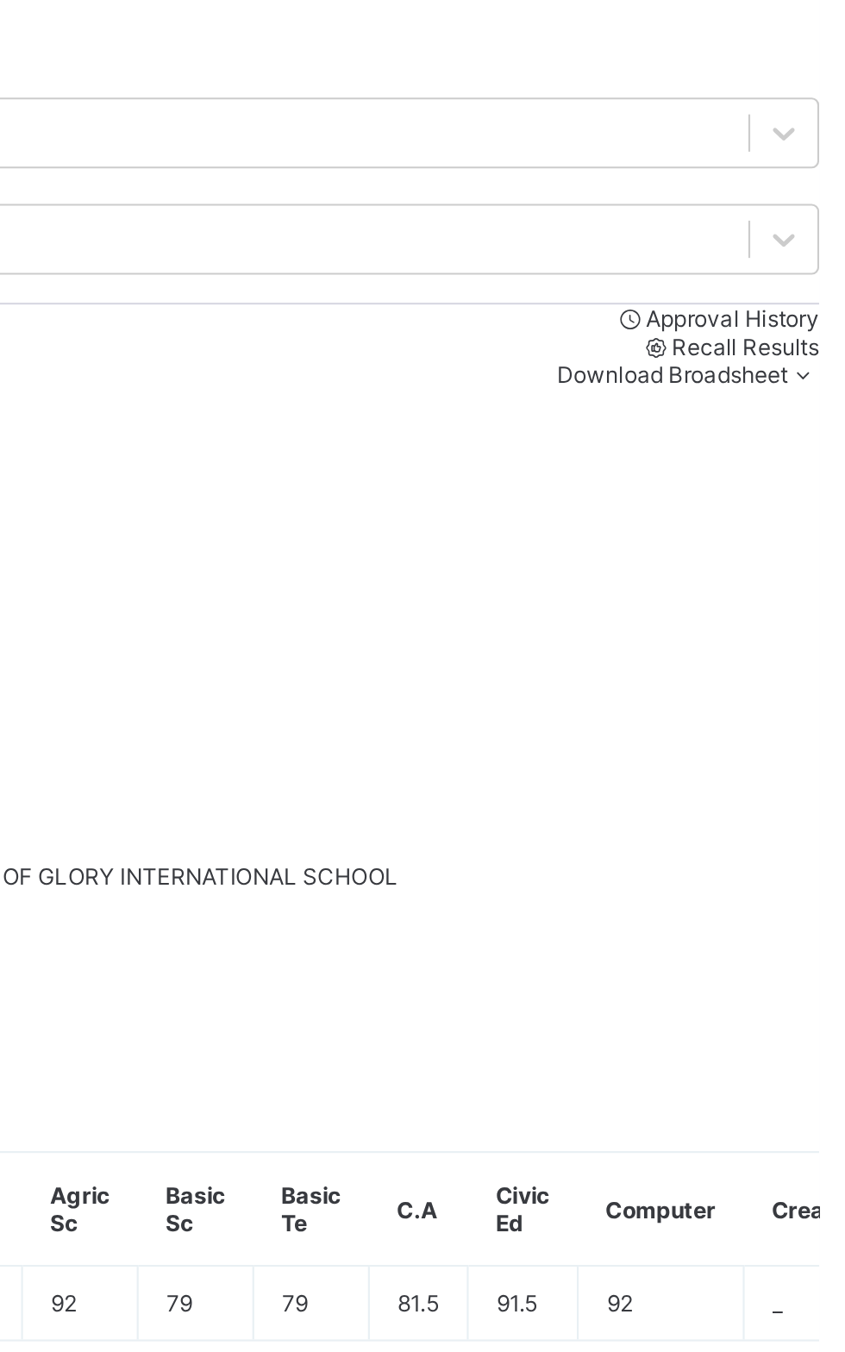
click at [308, 191] on span "Send Report Link" at bounding box center [266, 184] width 83 height 13
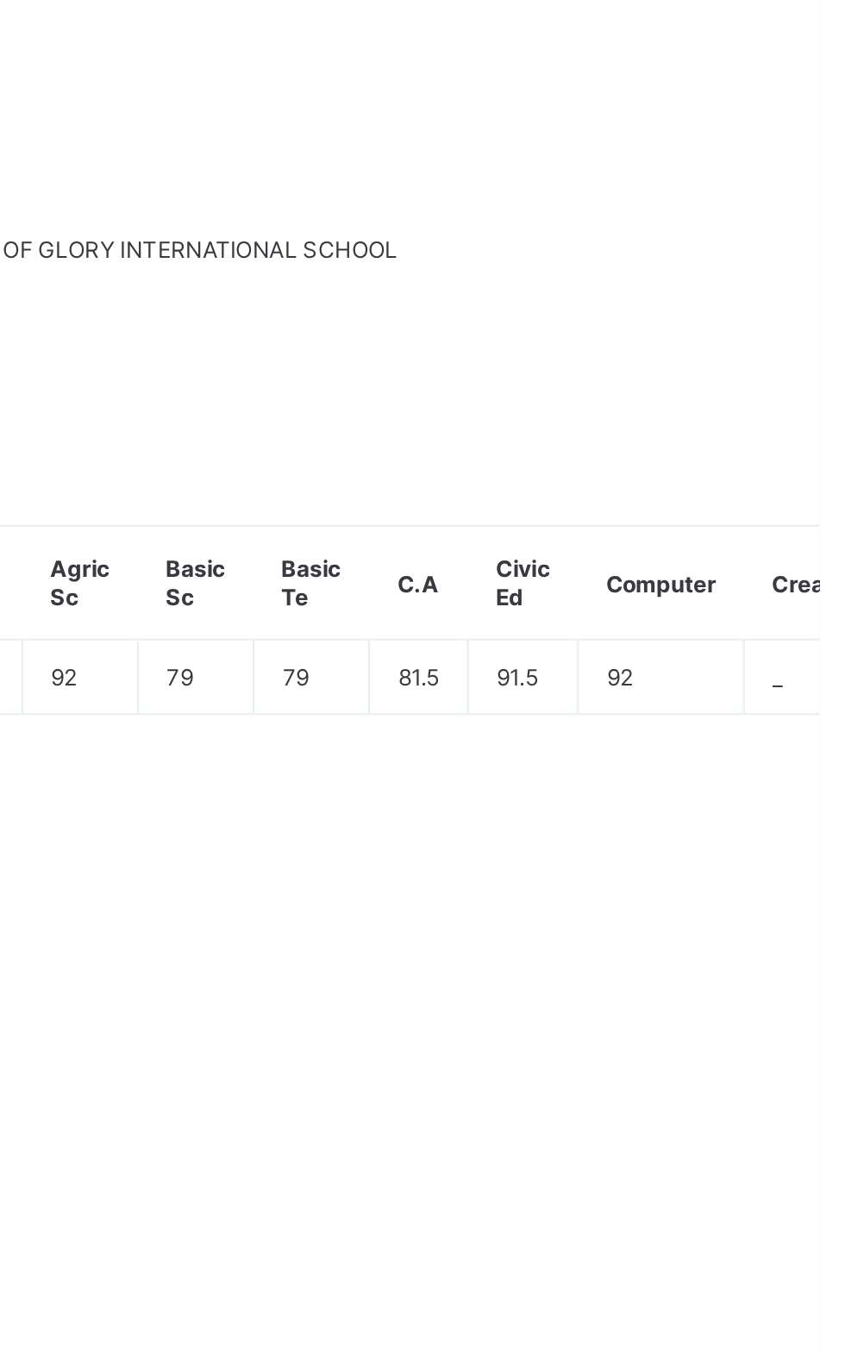
click at [693, 1245] on div "Email SMS" at bounding box center [526, 1272] width 638 height 55
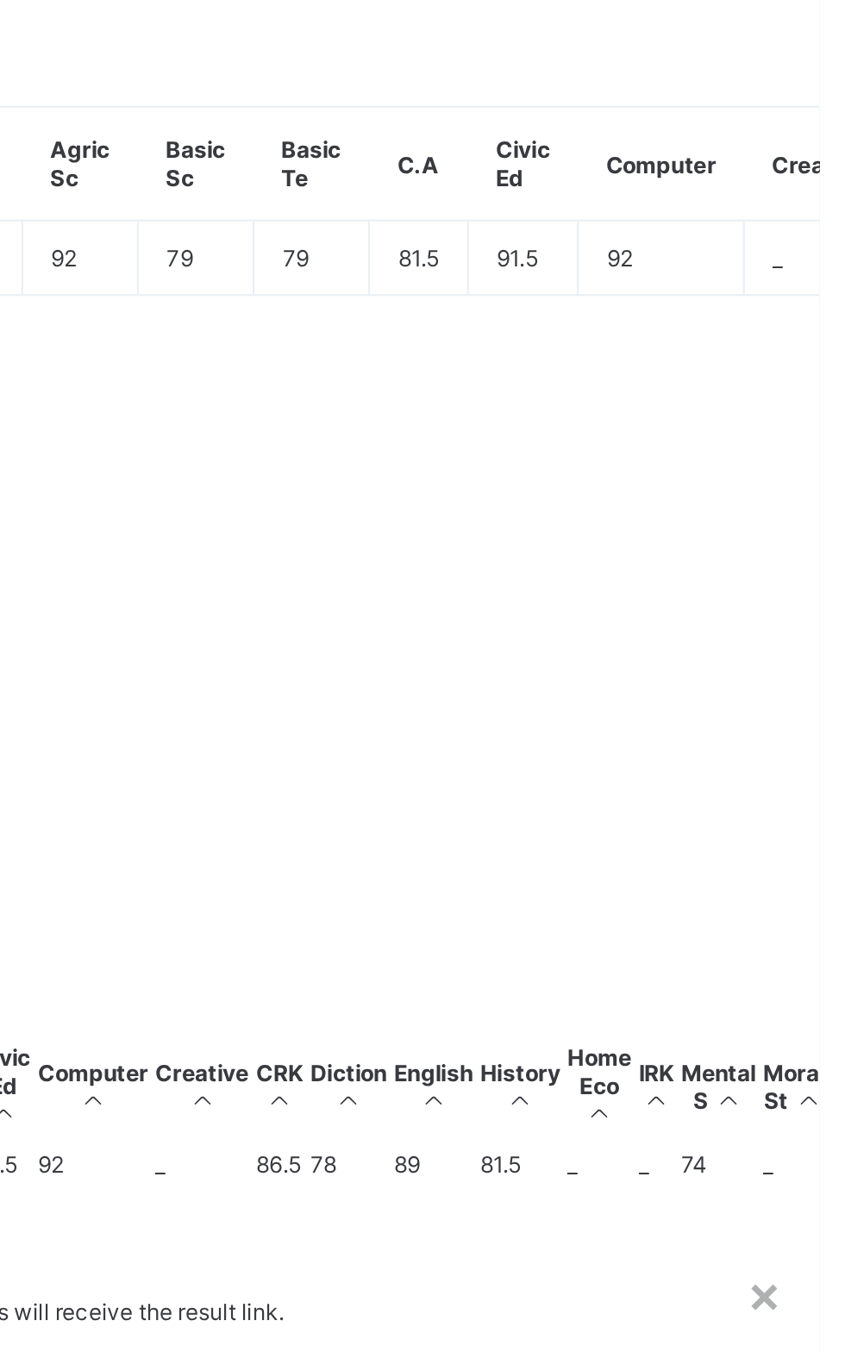
click at [770, 1351] on span "Send link" at bounding box center [792, 1361] width 45 height 13
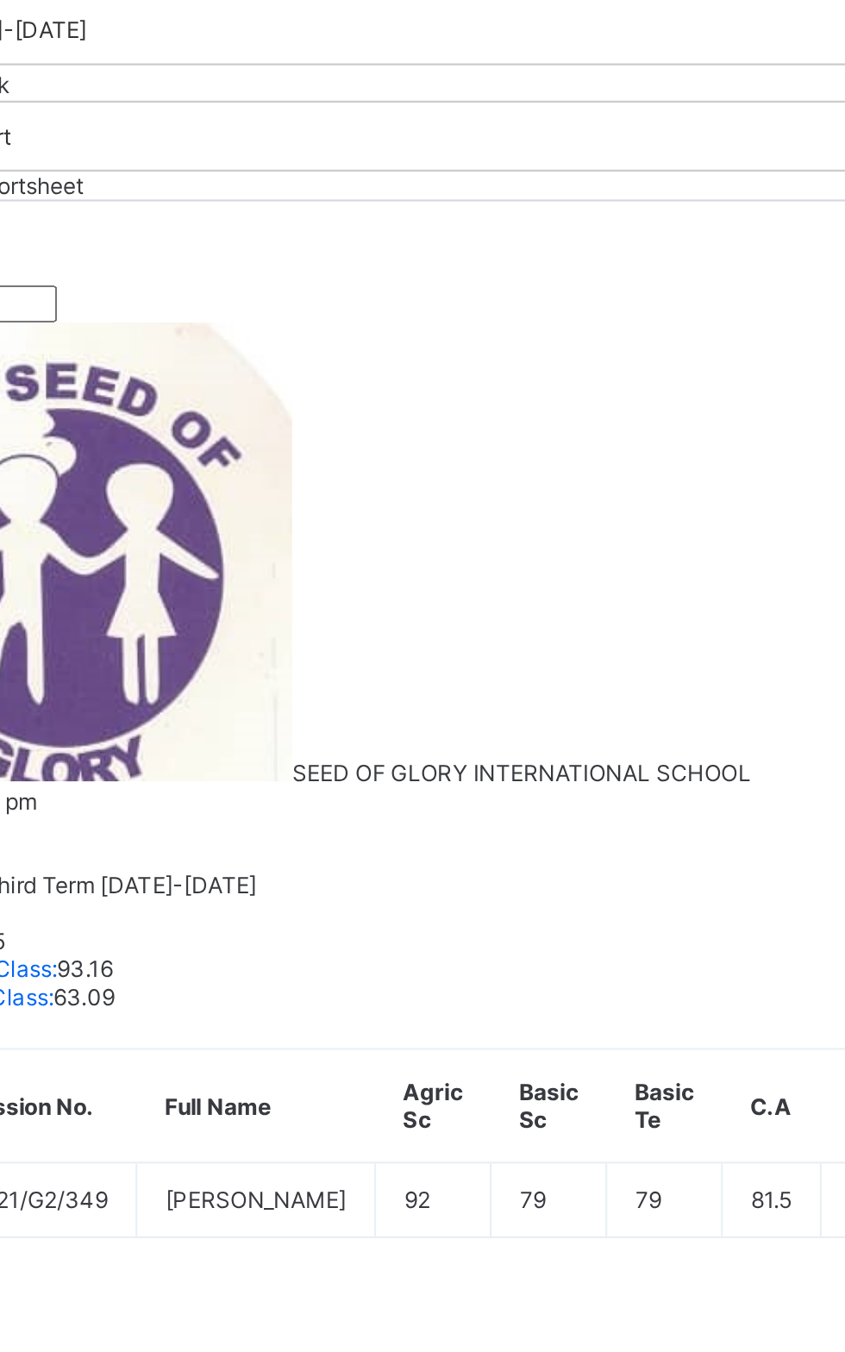
click at [308, 191] on span "Send Report Link" at bounding box center [266, 184] width 83 height 13
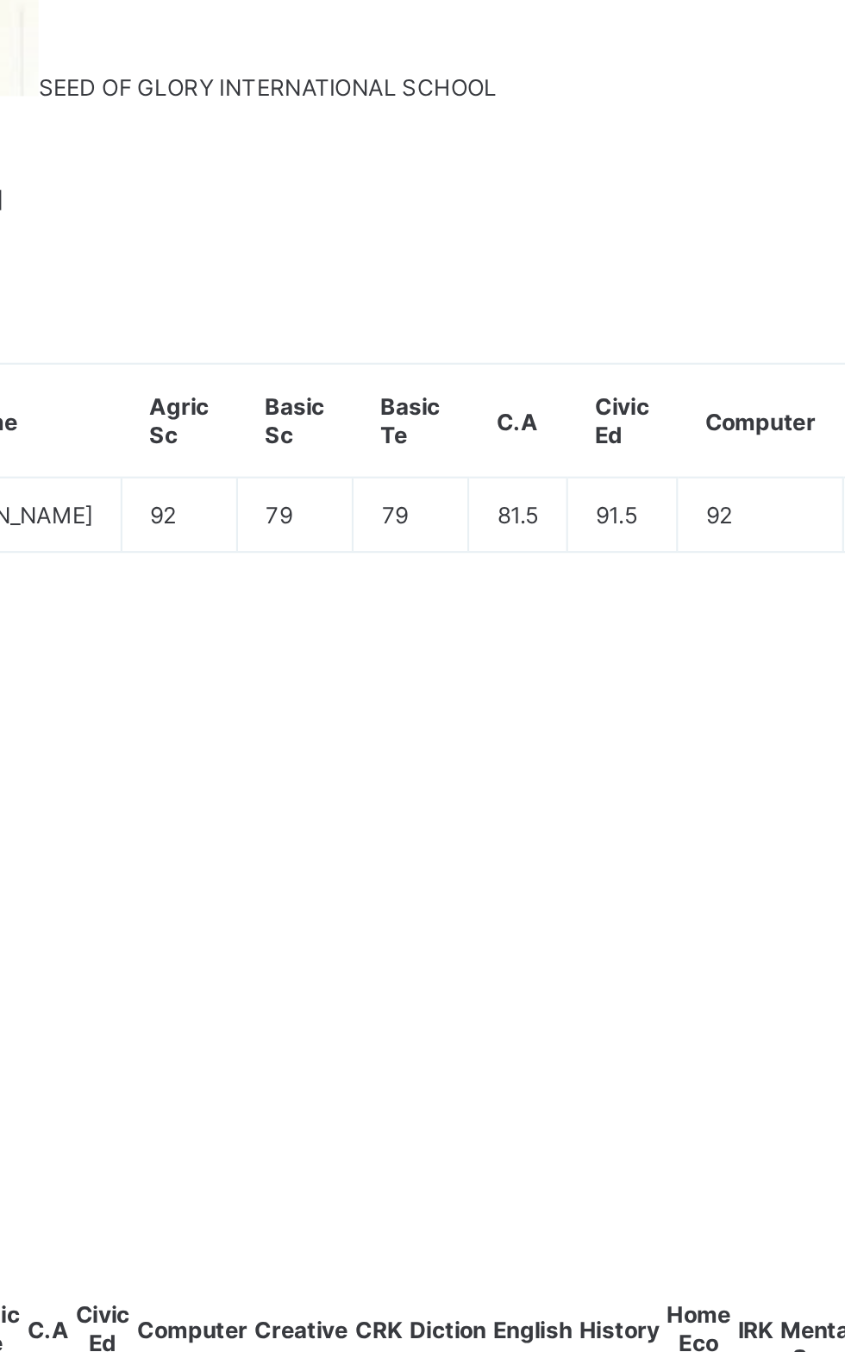
click at [770, 1351] on span "Send link" at bounding box center [792, 1361] width 45 height 13
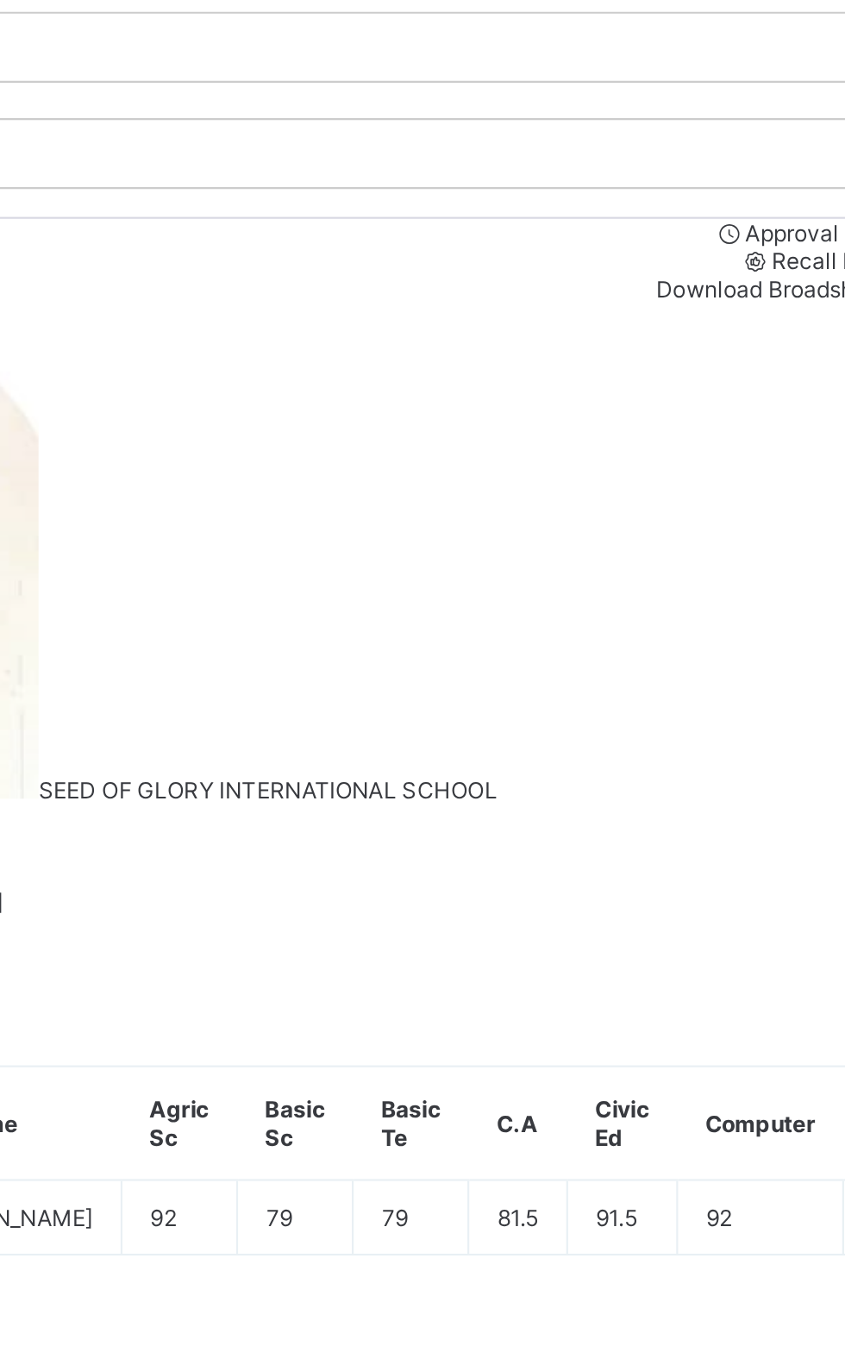
click at [308, 191] on span "Send Report Link" at bounding box center [266, 184] width 83 height 13
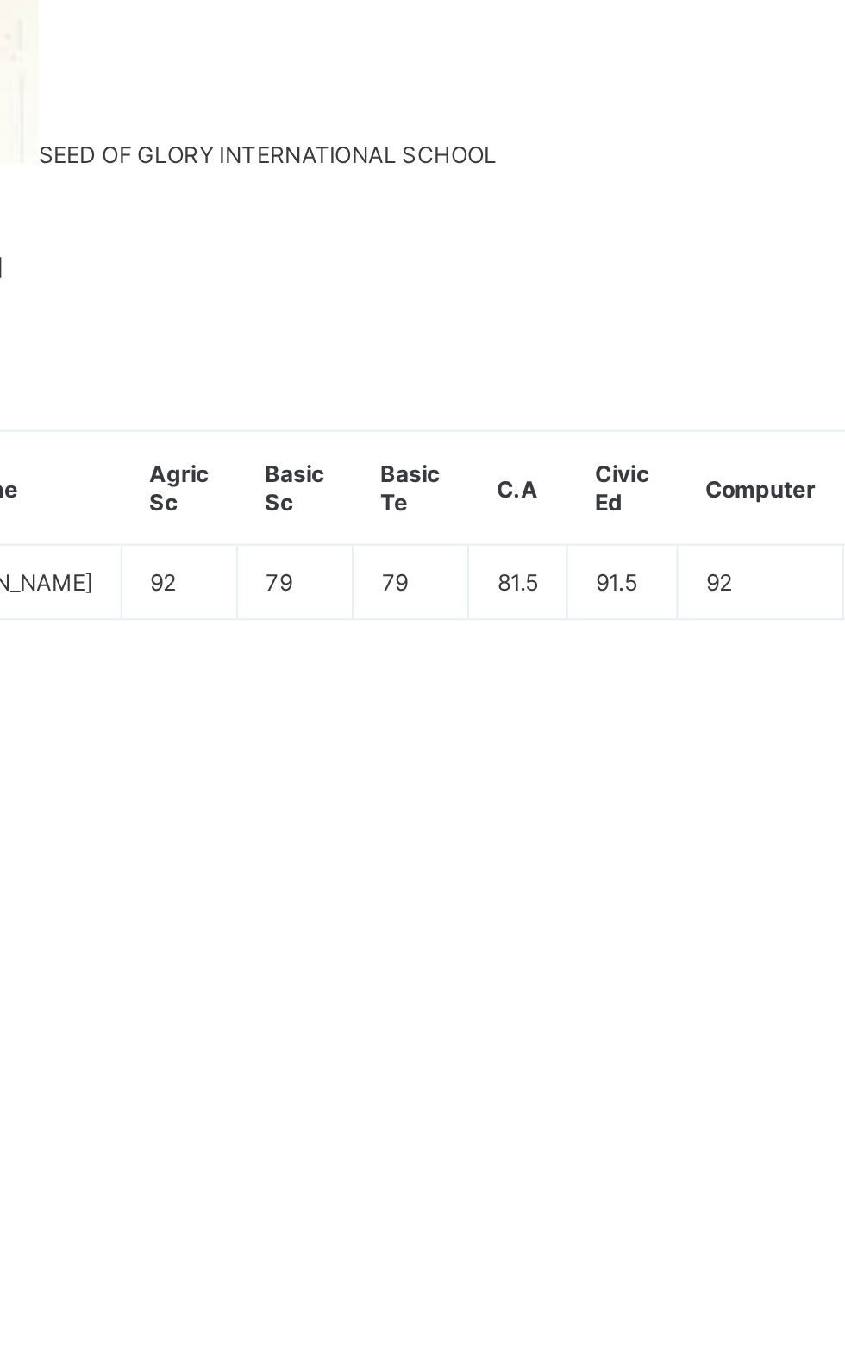
click at [686, 1245] on div "Email SMS" at bounding box center [526, 1272] width 638 height 55
click at [770, 1351] on span "Send link" at bounding box center [792, 1361] width 45 height 13
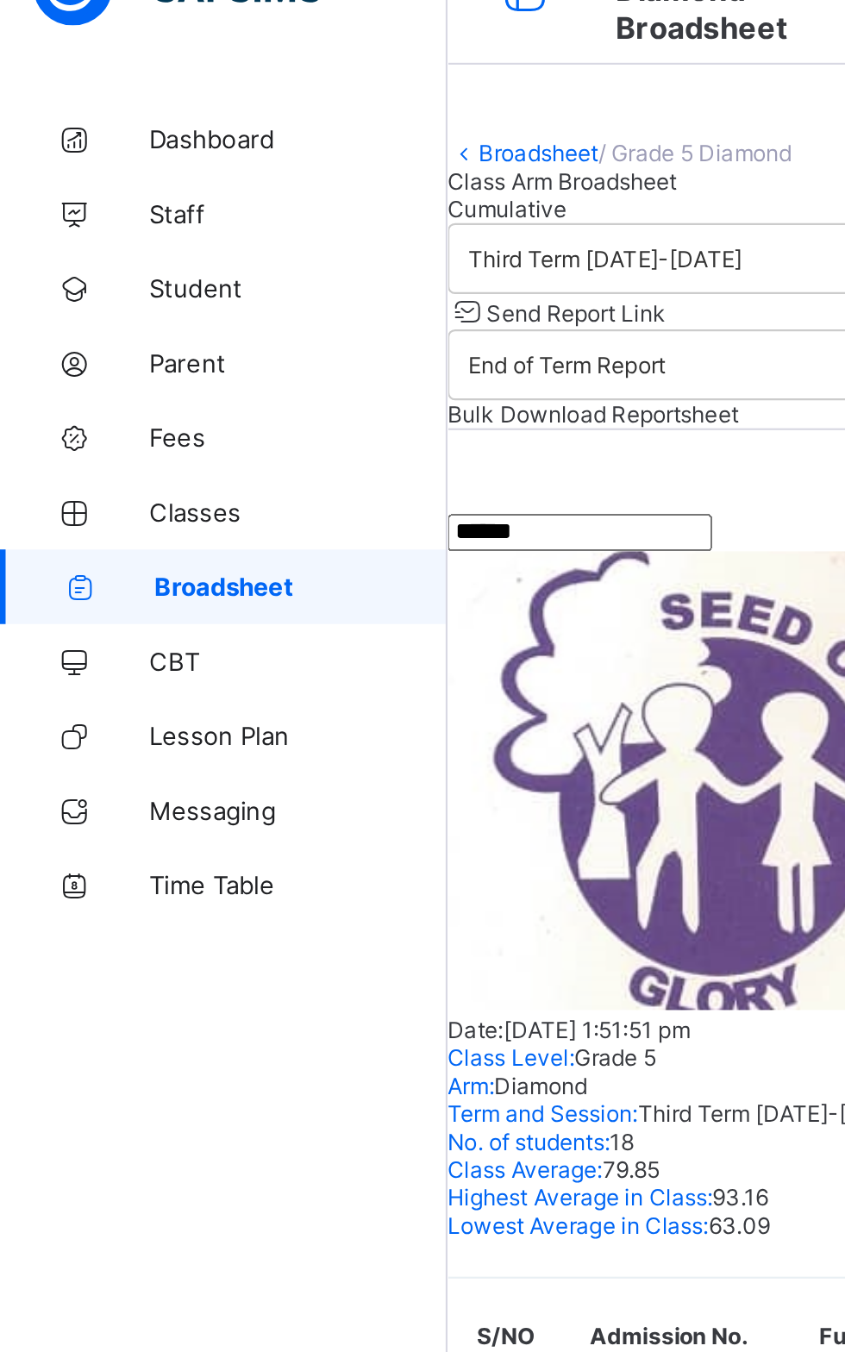
click at [155, 319] on link "Broadsheet" at bounding box center [103, 310] width 207 height 34
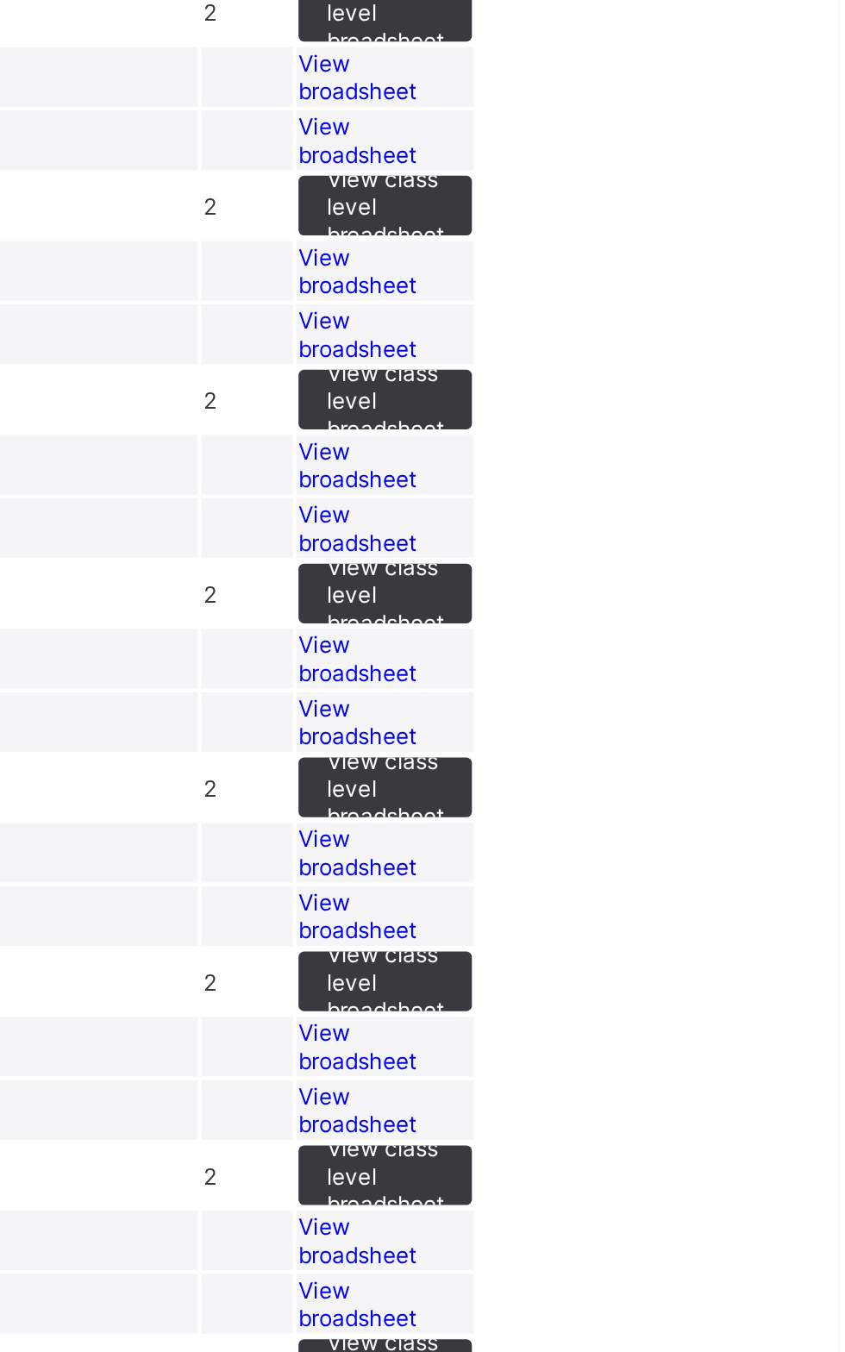
click at [649, 505] on span "View broadsheet" at bounding box center [622, 492] width 54 height 26
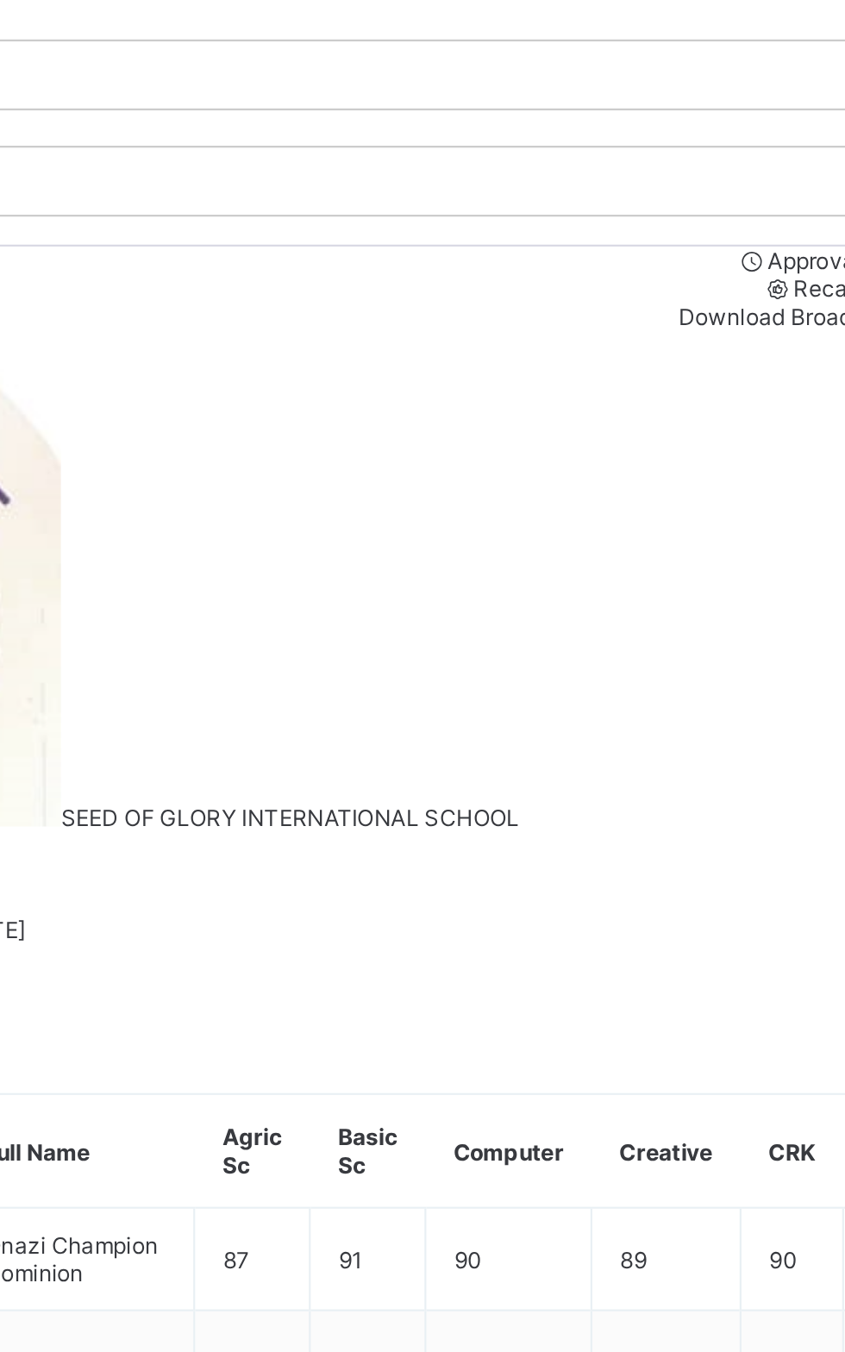
click at [308, 191] on span "Send Report Link" at bounding box center [266, 184] width 83 height 13
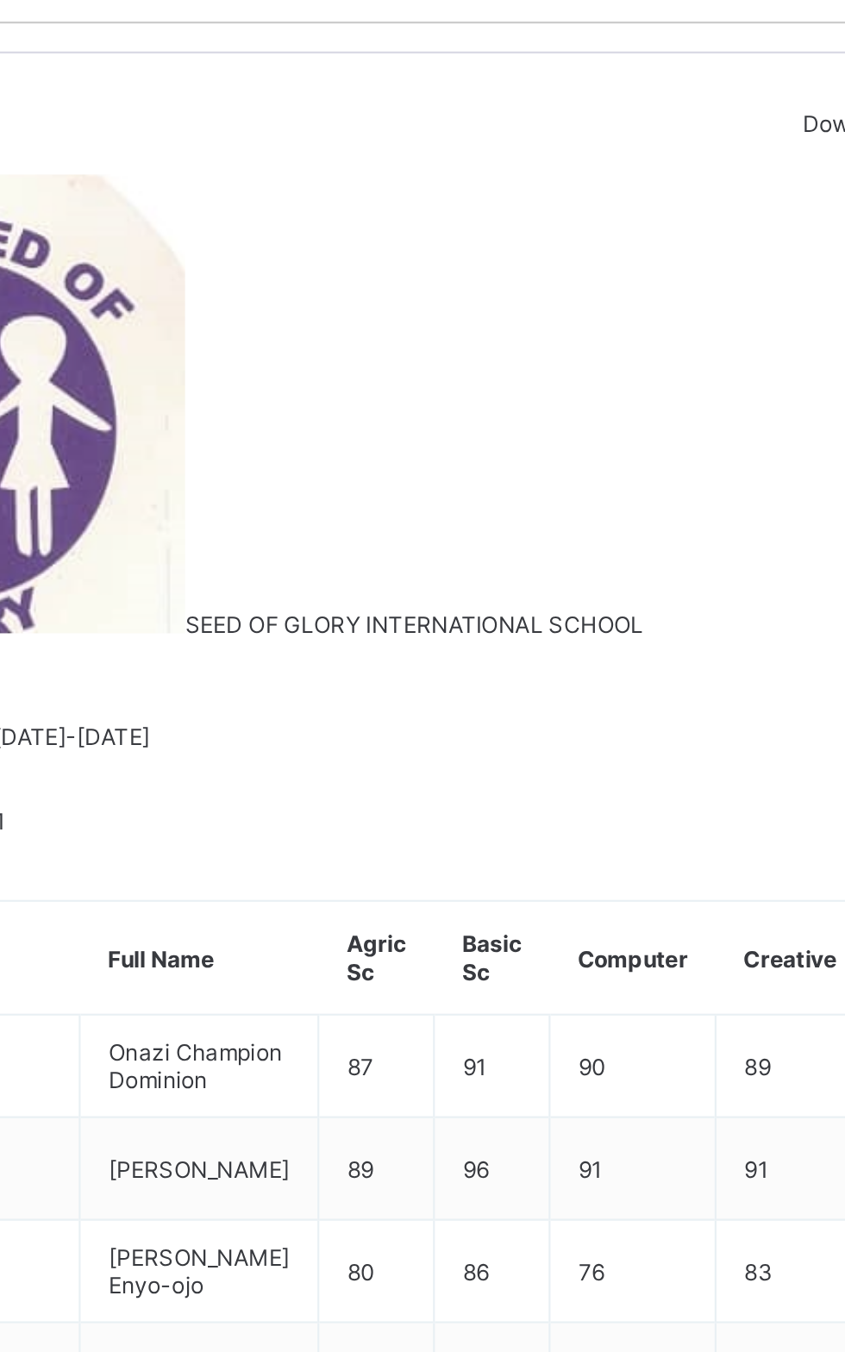
click at [308, 191] on span "Send Report Link" at bounding box center [266, 184] width 83 height 13
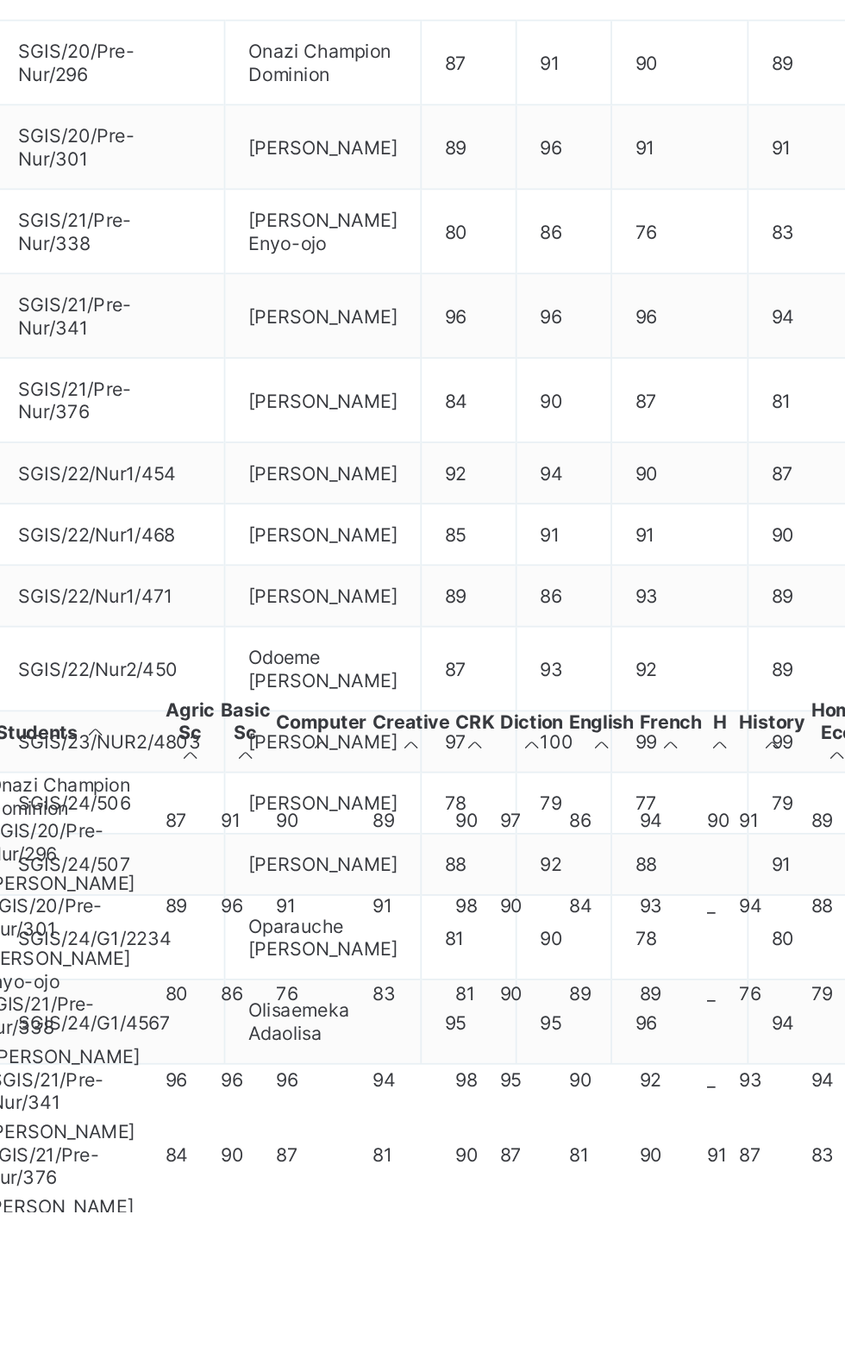
click at [678, 1119] on div "Broadsheet / Grade 1 Diamond Class Arm Broadsheet Cumulative Third Term [DATE]-…" at bounding box center [526, 822] width 638 height 1645
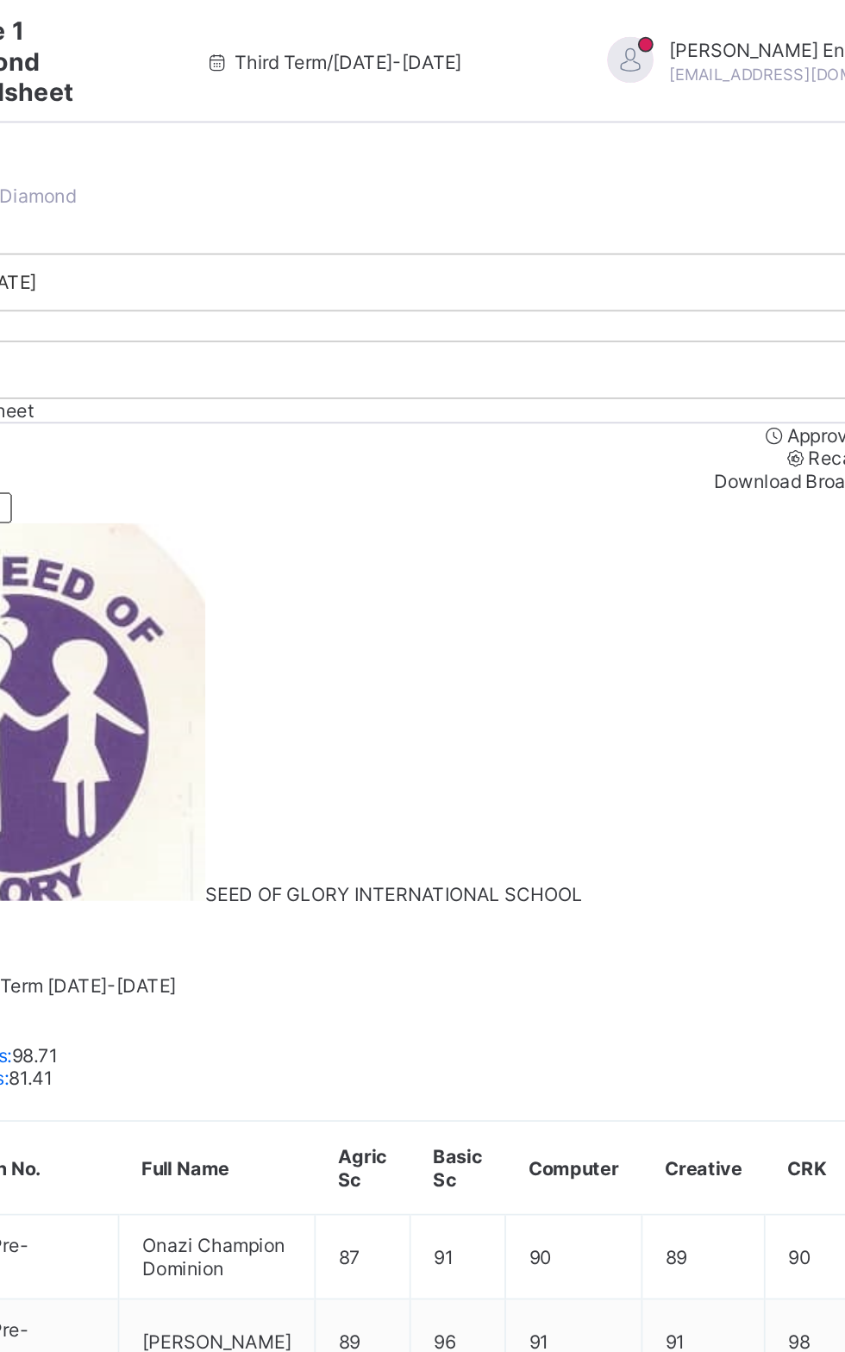
click at [308, 191] on span "Send Report Link" at bounding box center [266, 184] width 83 height 13
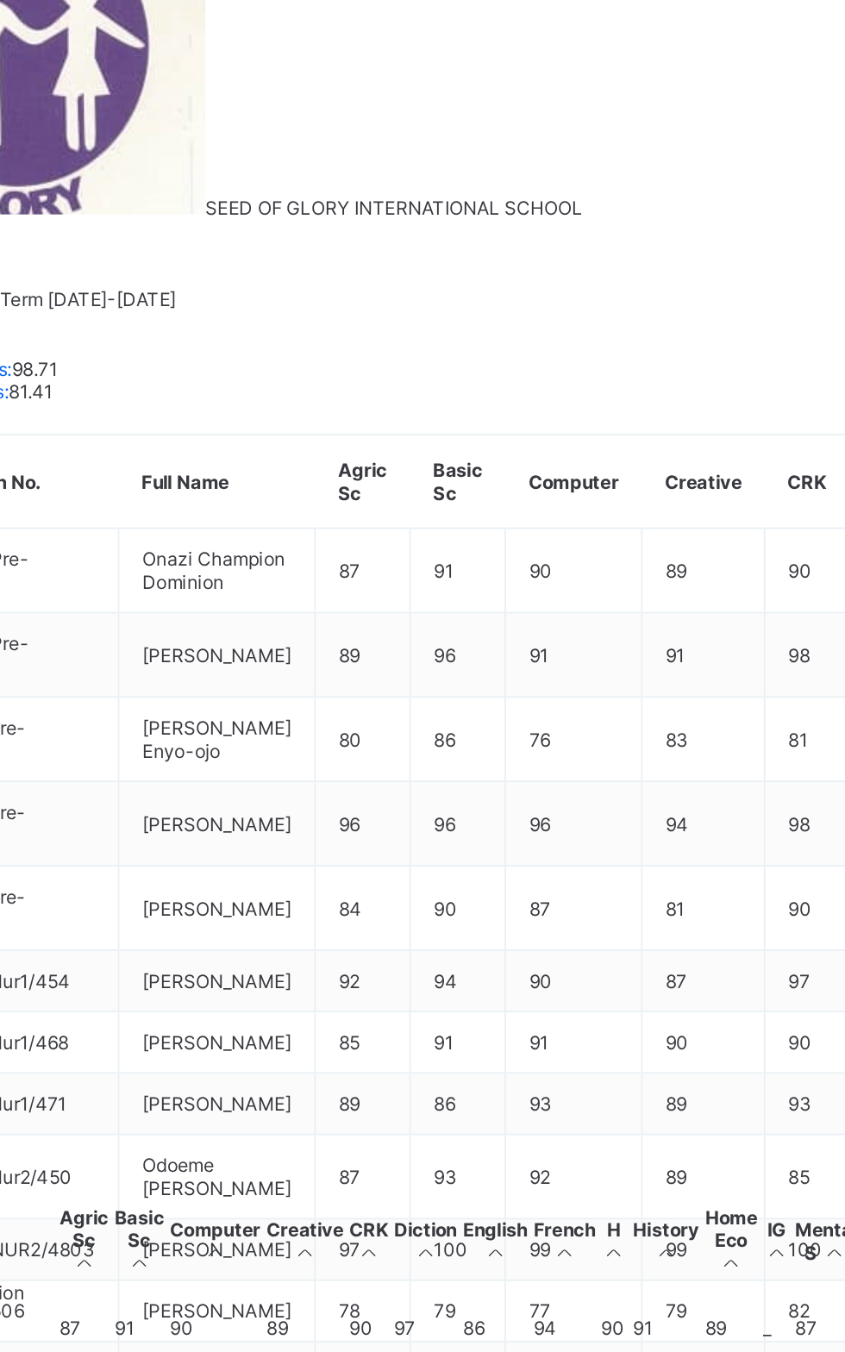
click at [693, 1100] on div "Broadsheet / Grade 1 Diamond Class Arm Broadsheet Cumulative Third Term [DATE]-…" at bounding box center [526, 944] width 638 height 1889
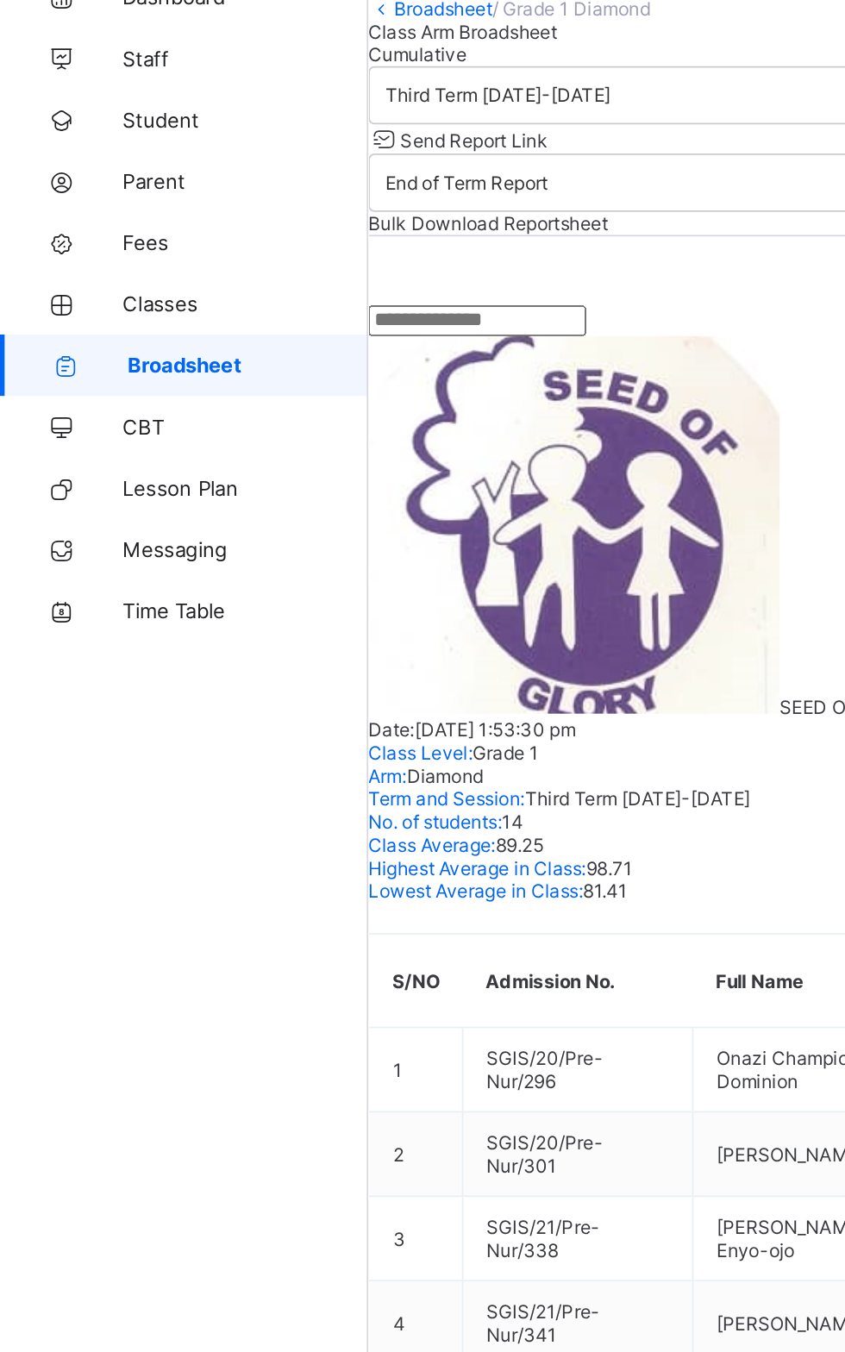
click at [152, 324] on link "Broadsheet" at bounding box center [103, 310] width 207 height 34
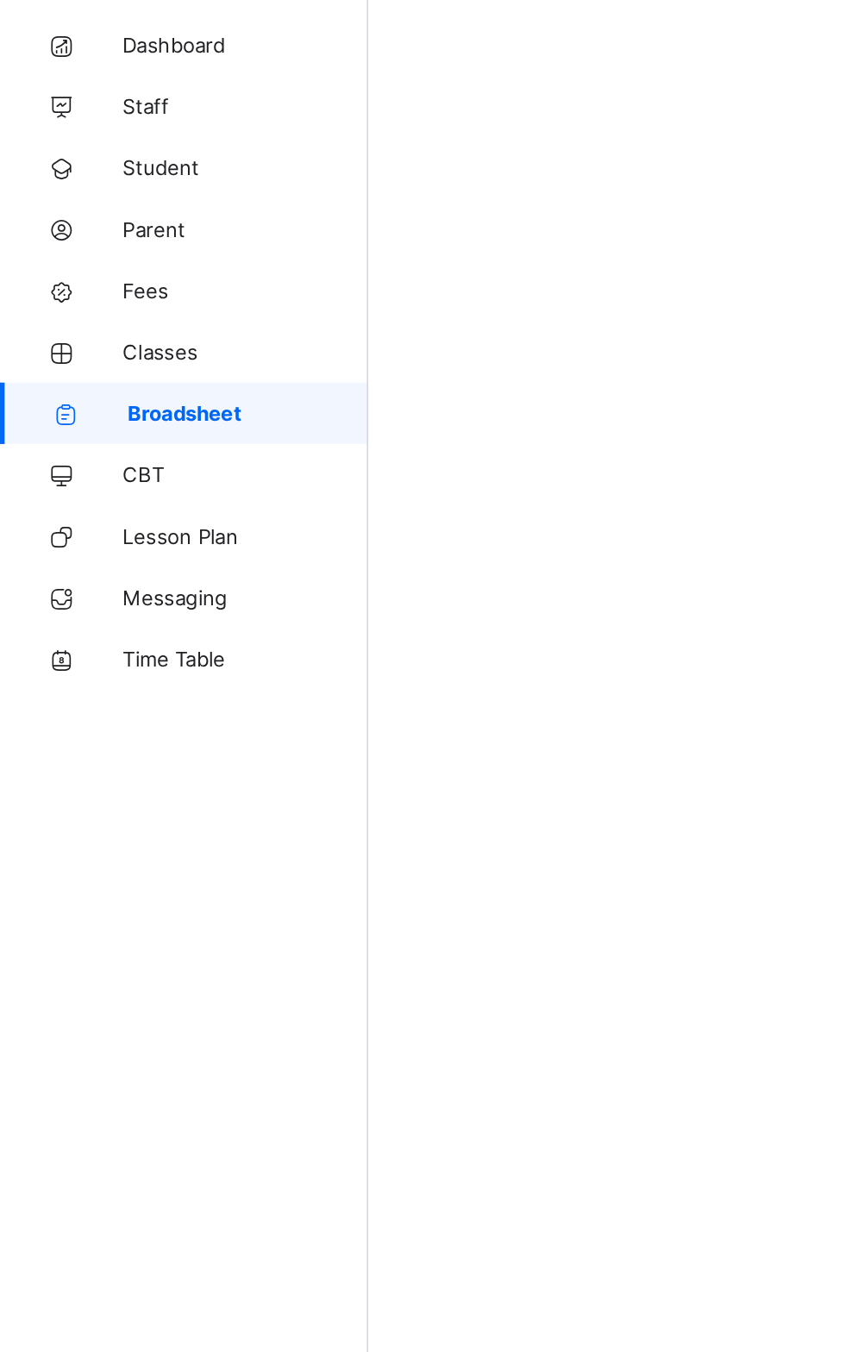
click at [153, 310] on span "Broadsheet" at bounding box center [139, 311] width 135 height 14
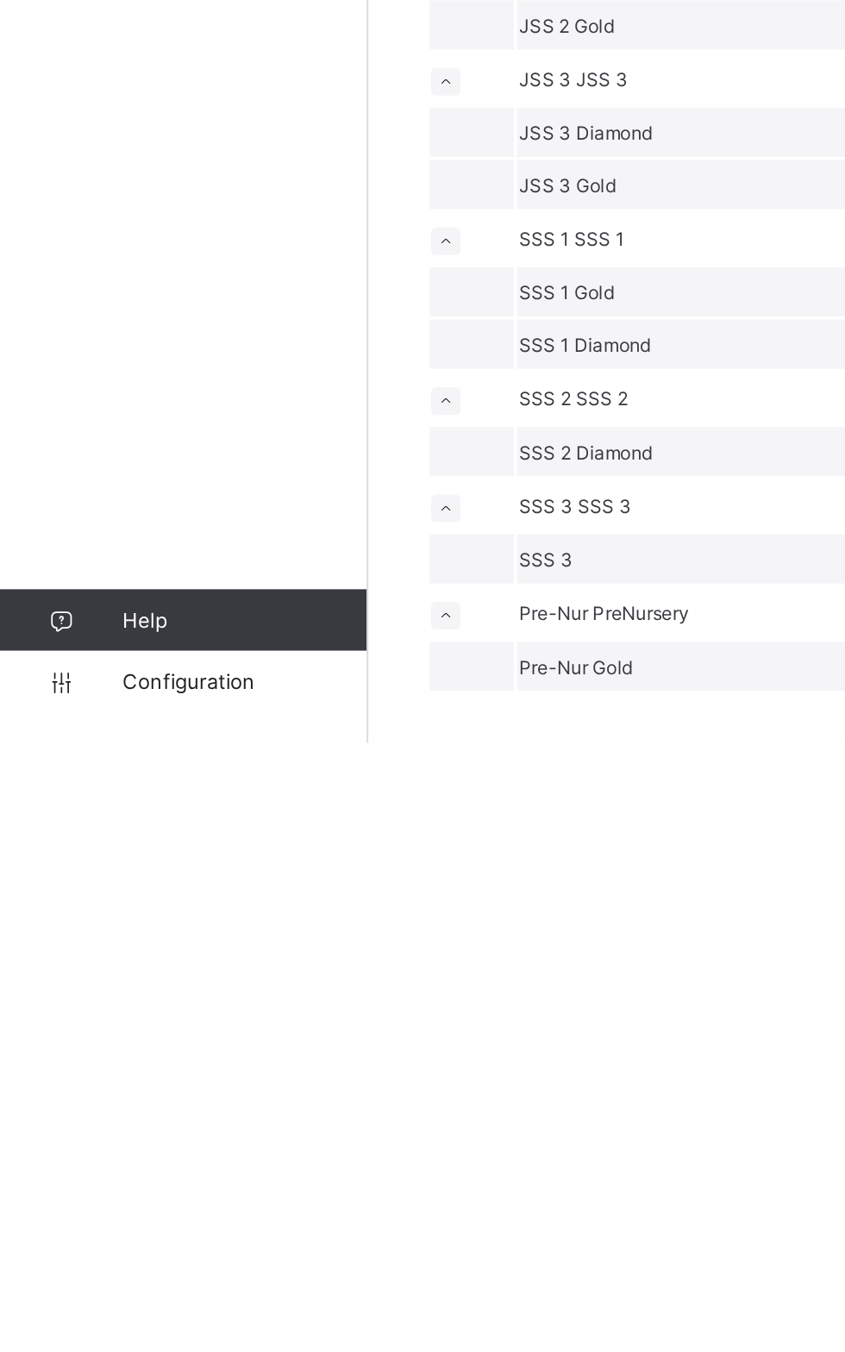
scroll to position [279, 0]
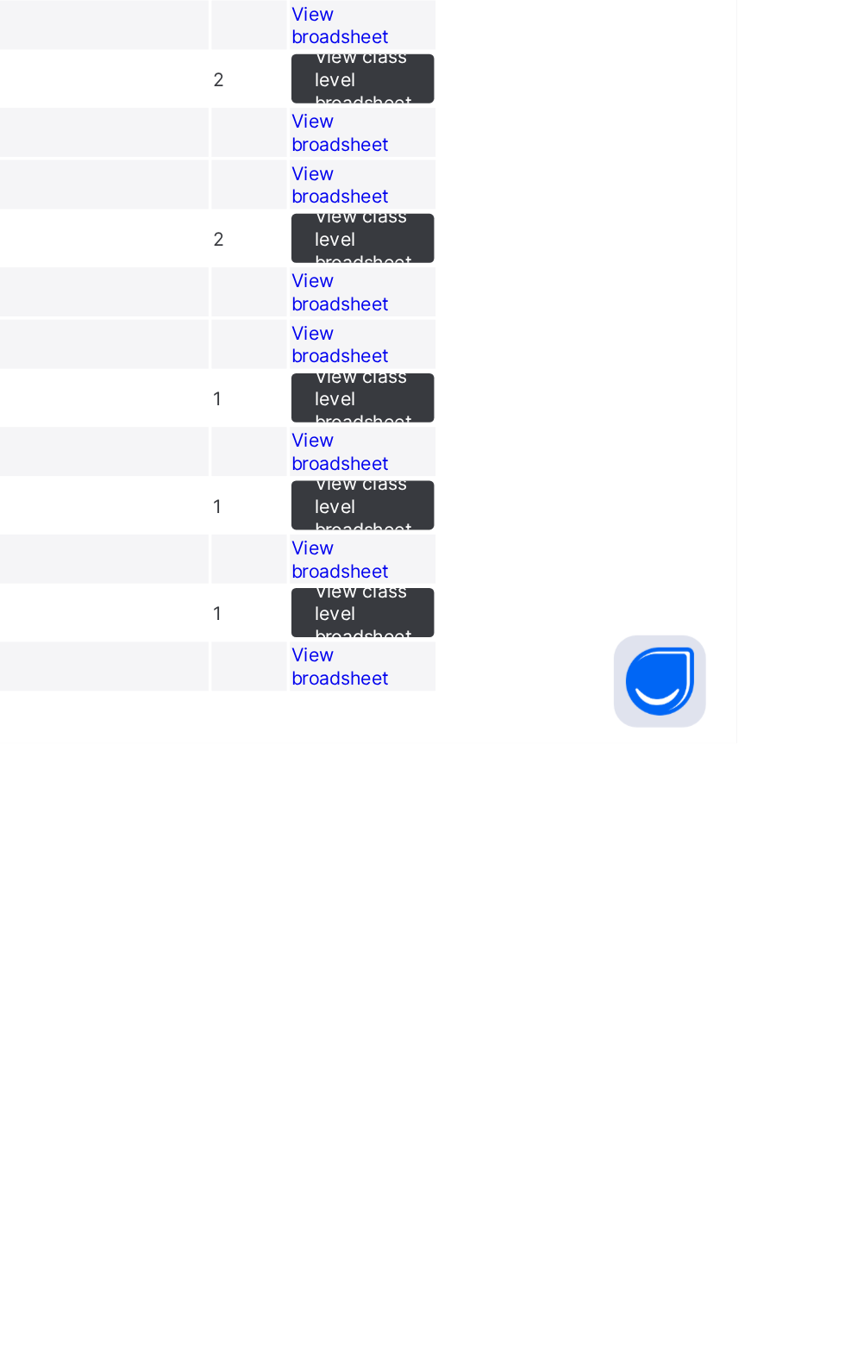
click at [649, 962] on span "View broadsheet" at bounding box center [622, 949] width 54 height 26
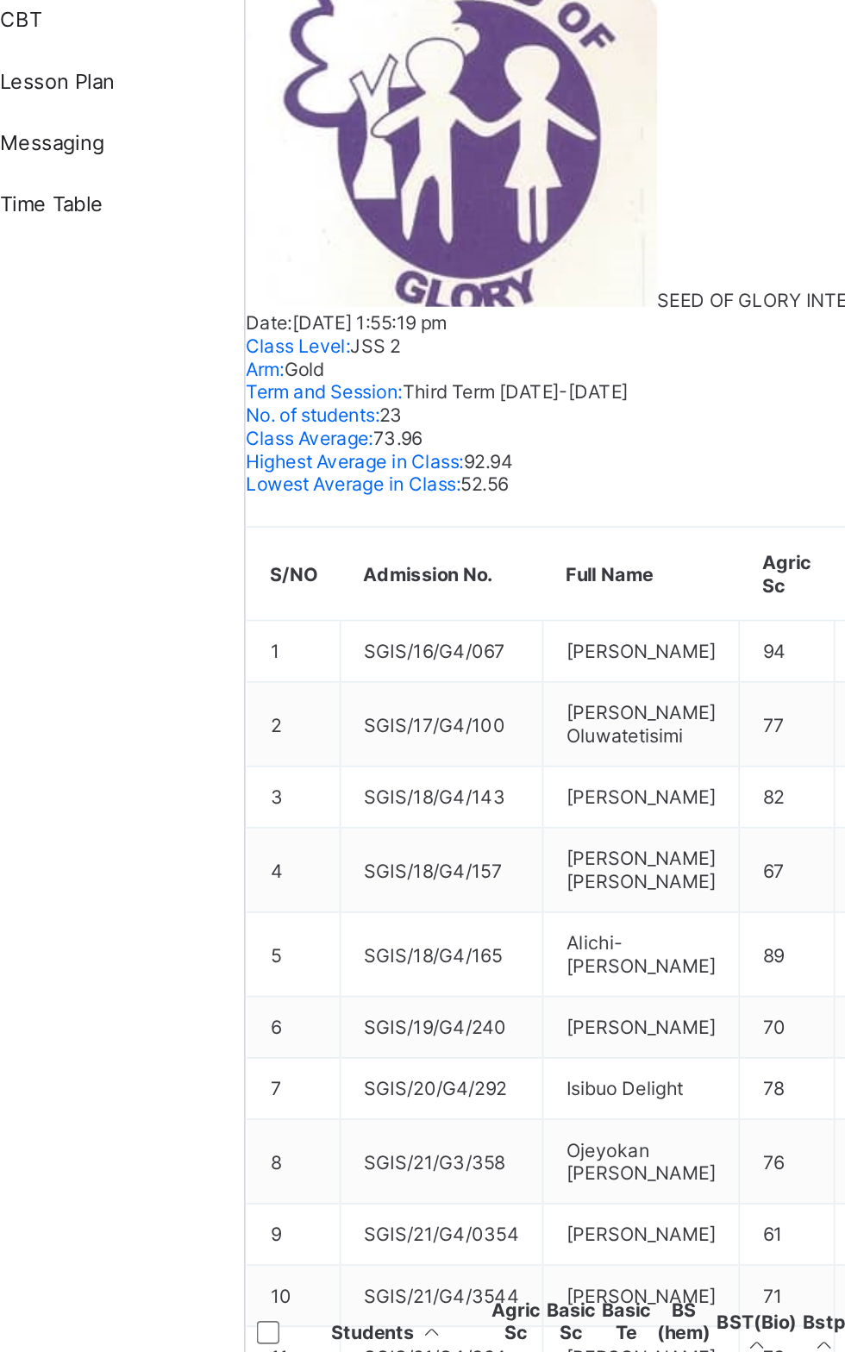
click at [300, 294] on input "text" at bounding box center [268, 285] width 122 height 17
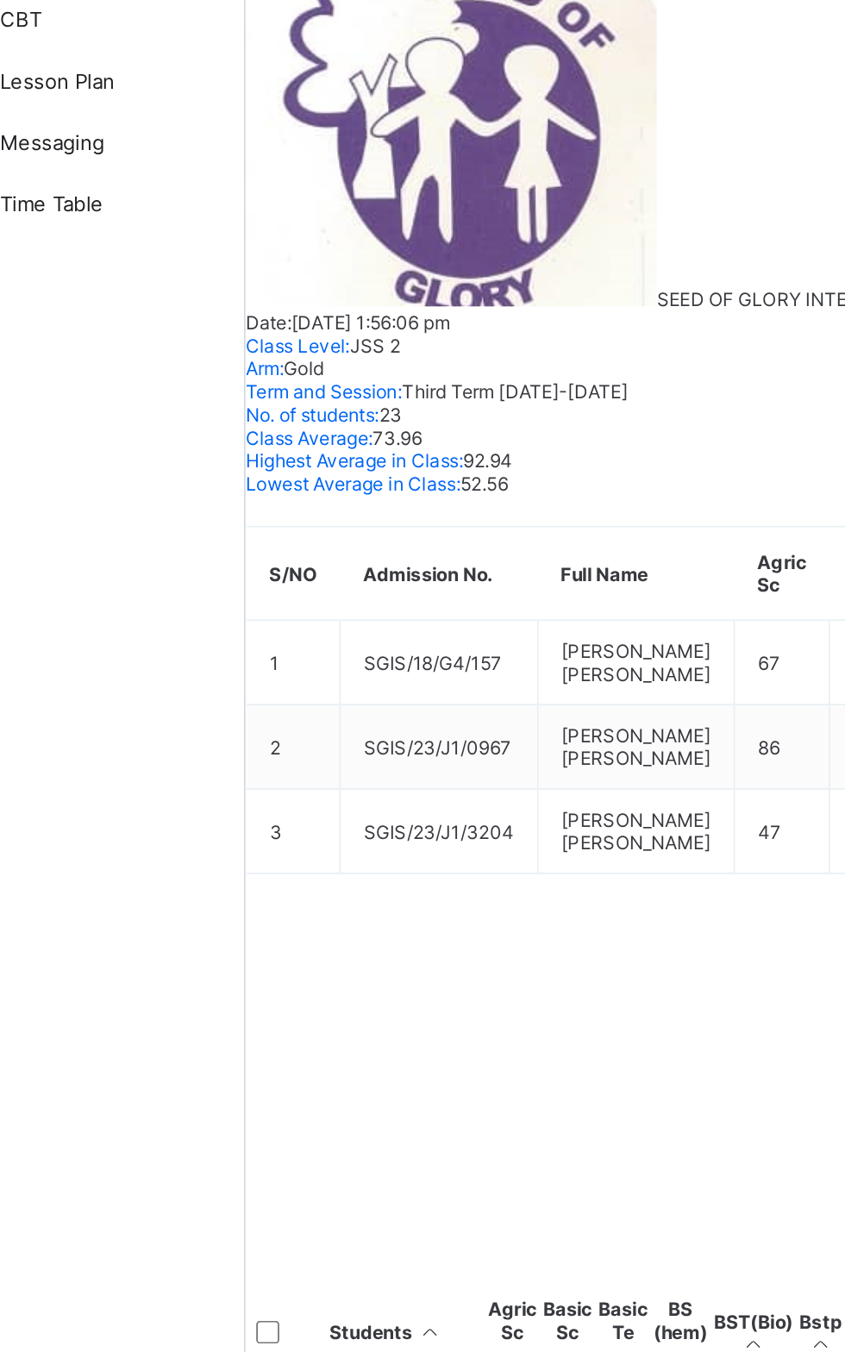
type input "******"
click at [200, 659] on div "Dashboard Staff Student Parent Fees Classes Broadsheet CBT Lesson Plan Messagin…" at bounding box center [103, 710] width 207 height 1283
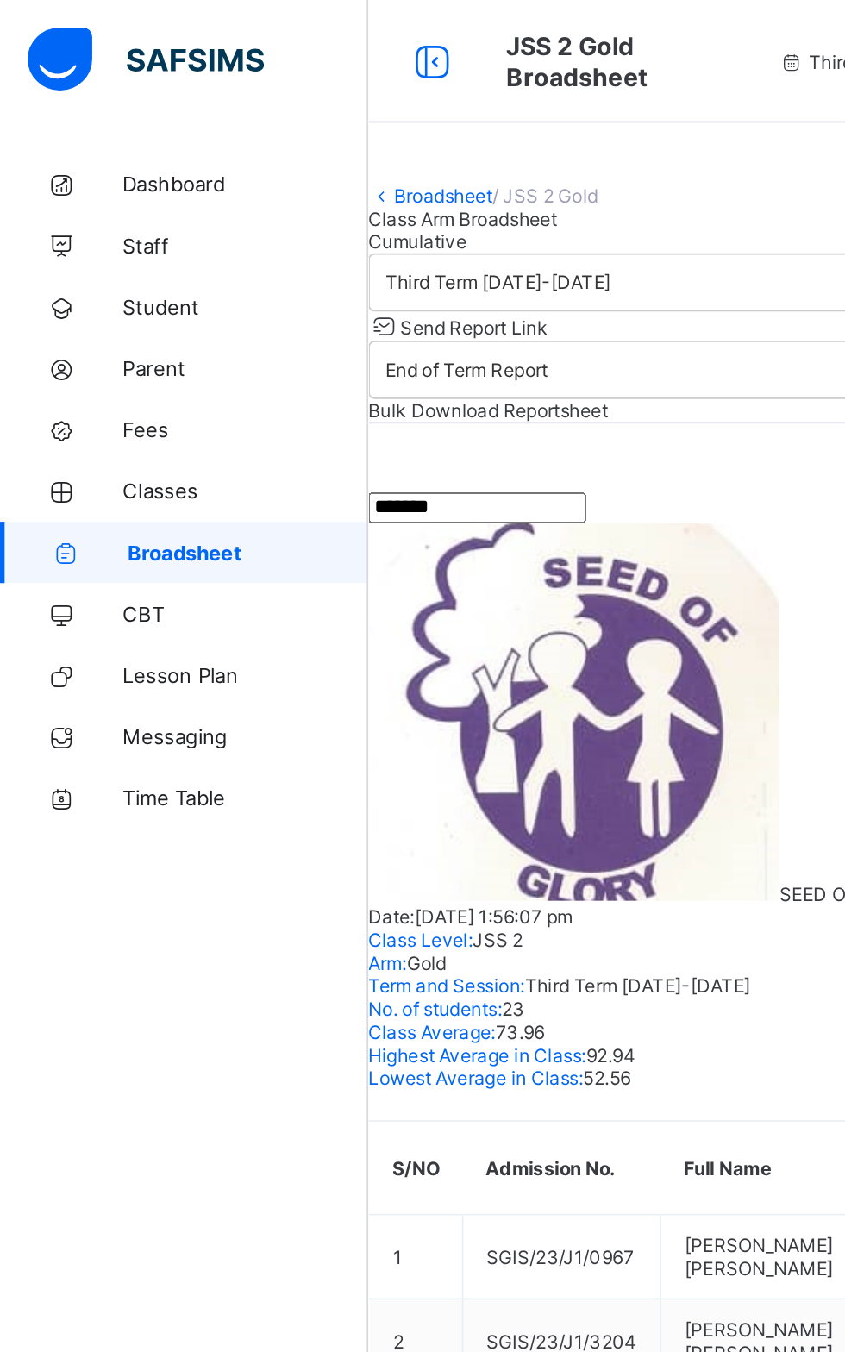
click at [135, 324] on link "Broadsheet" at bounding box center [103, 310] width 207 height 34
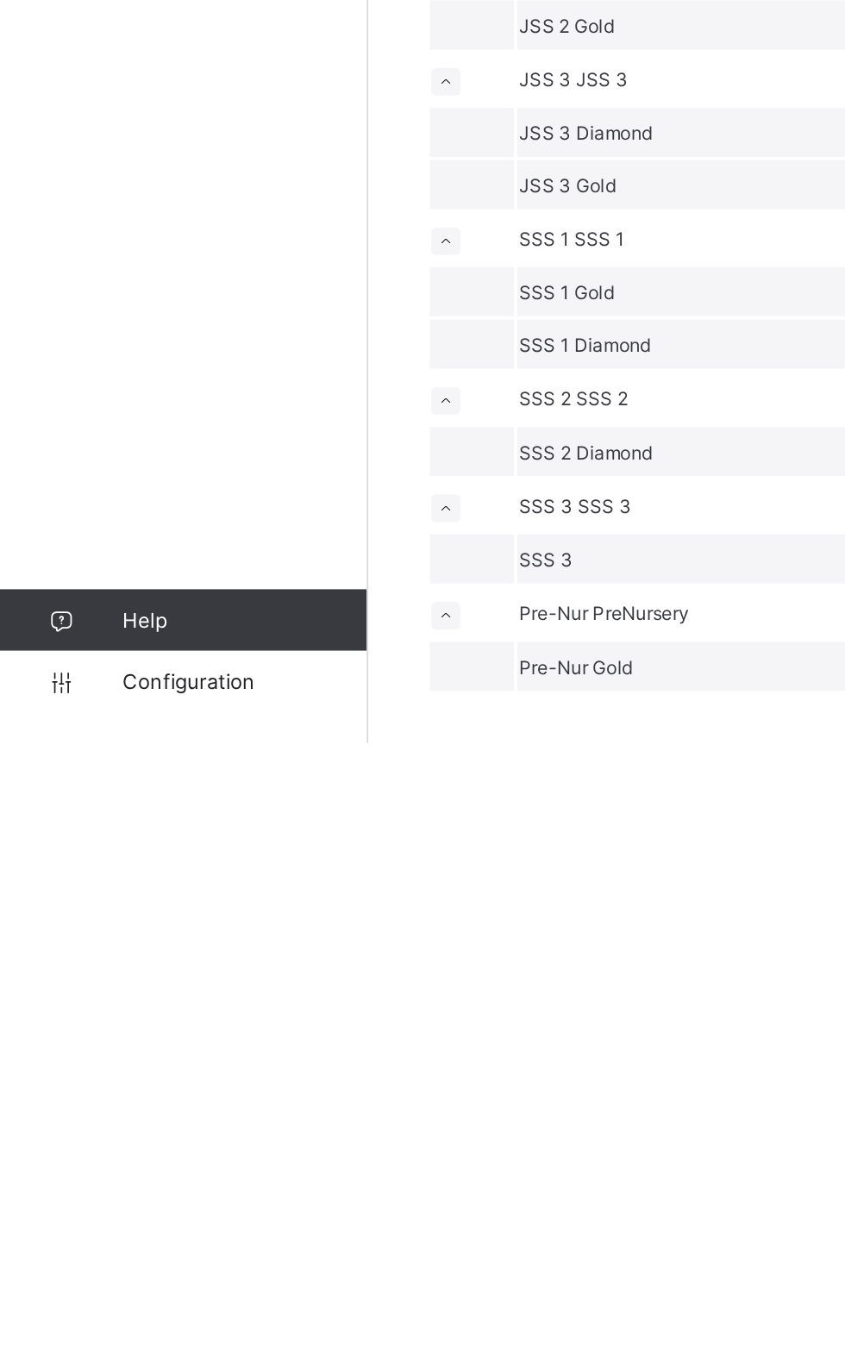
scroll to position [84, 0]
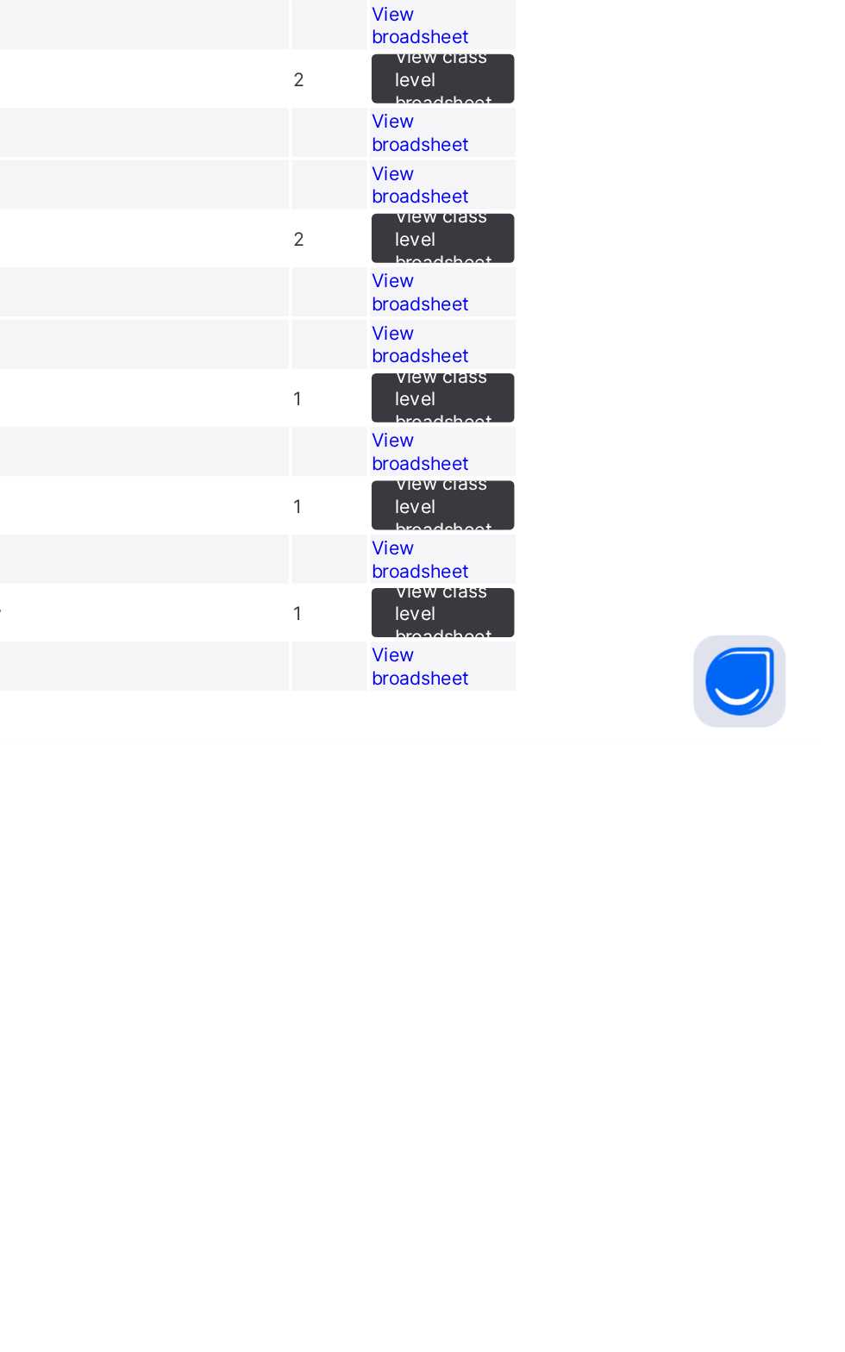
click at [649, 932] on span "View broadsheet" at bounding box center [622, 919] width 54 height 26
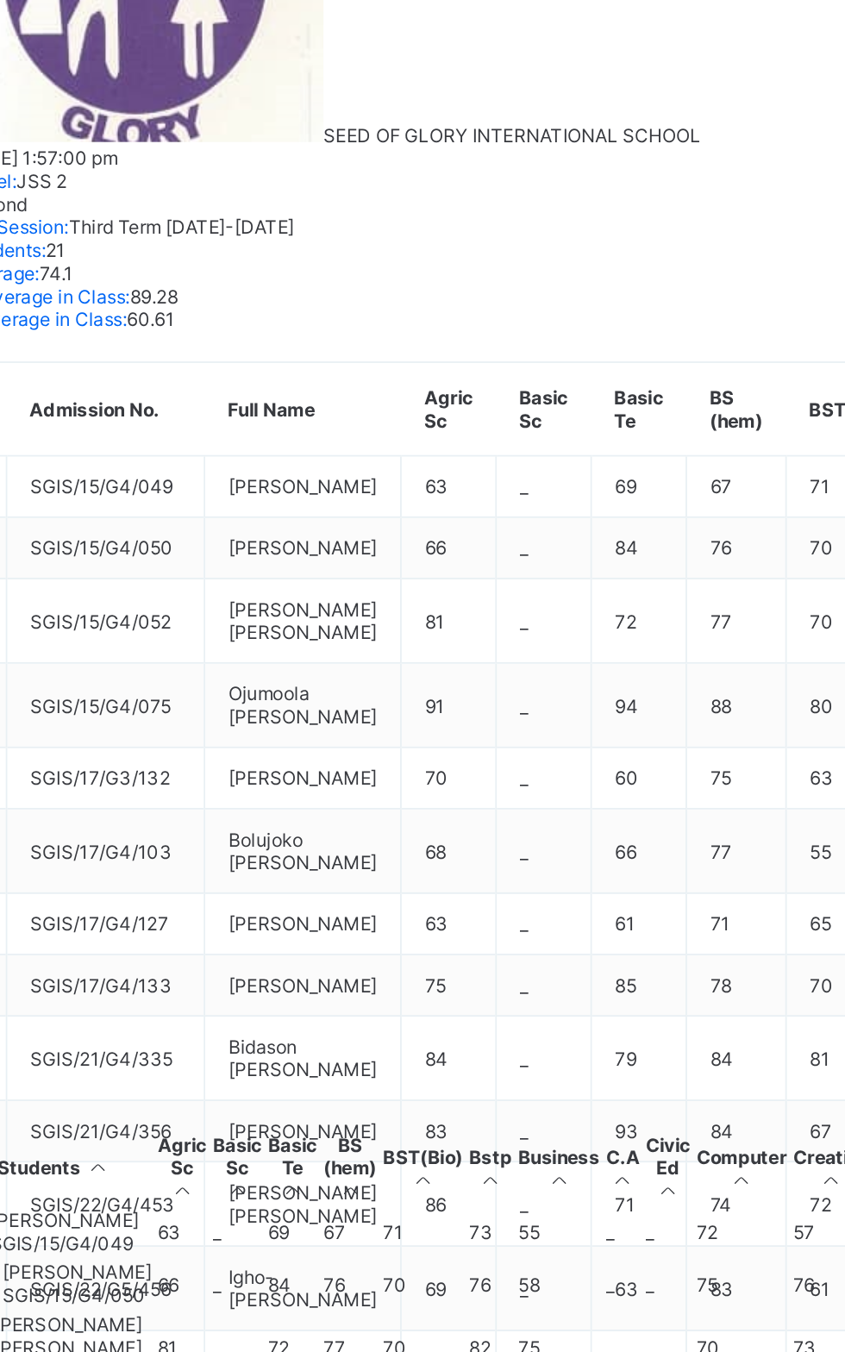
click at [342, 1278] on span "Bolujoko [PERSON_NAME]" at bounding box center [298, 1291] width 86 height 26
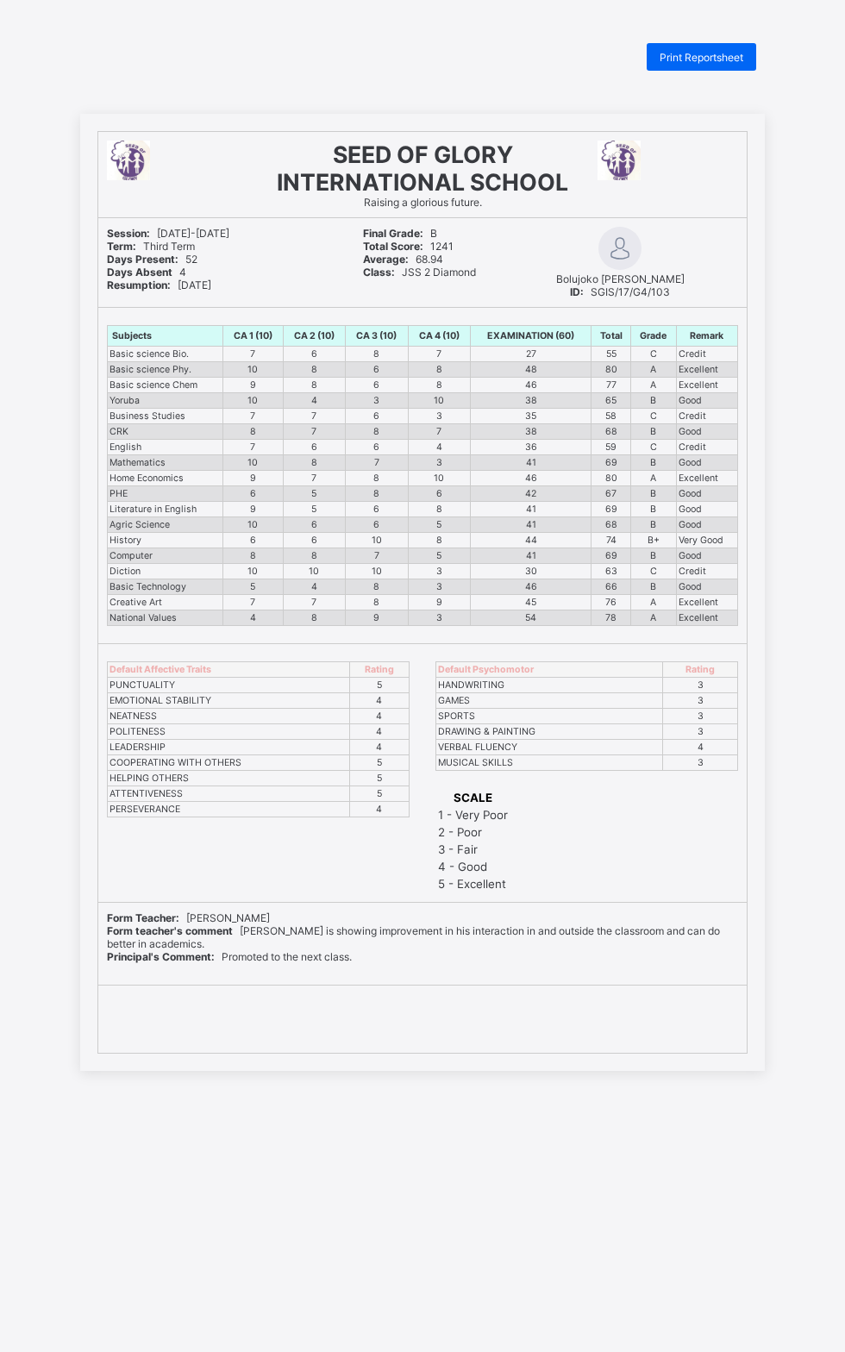
click at [743, 61] on span "Print Reportsheet" at bounding box center [702, 57] width 84 height 13
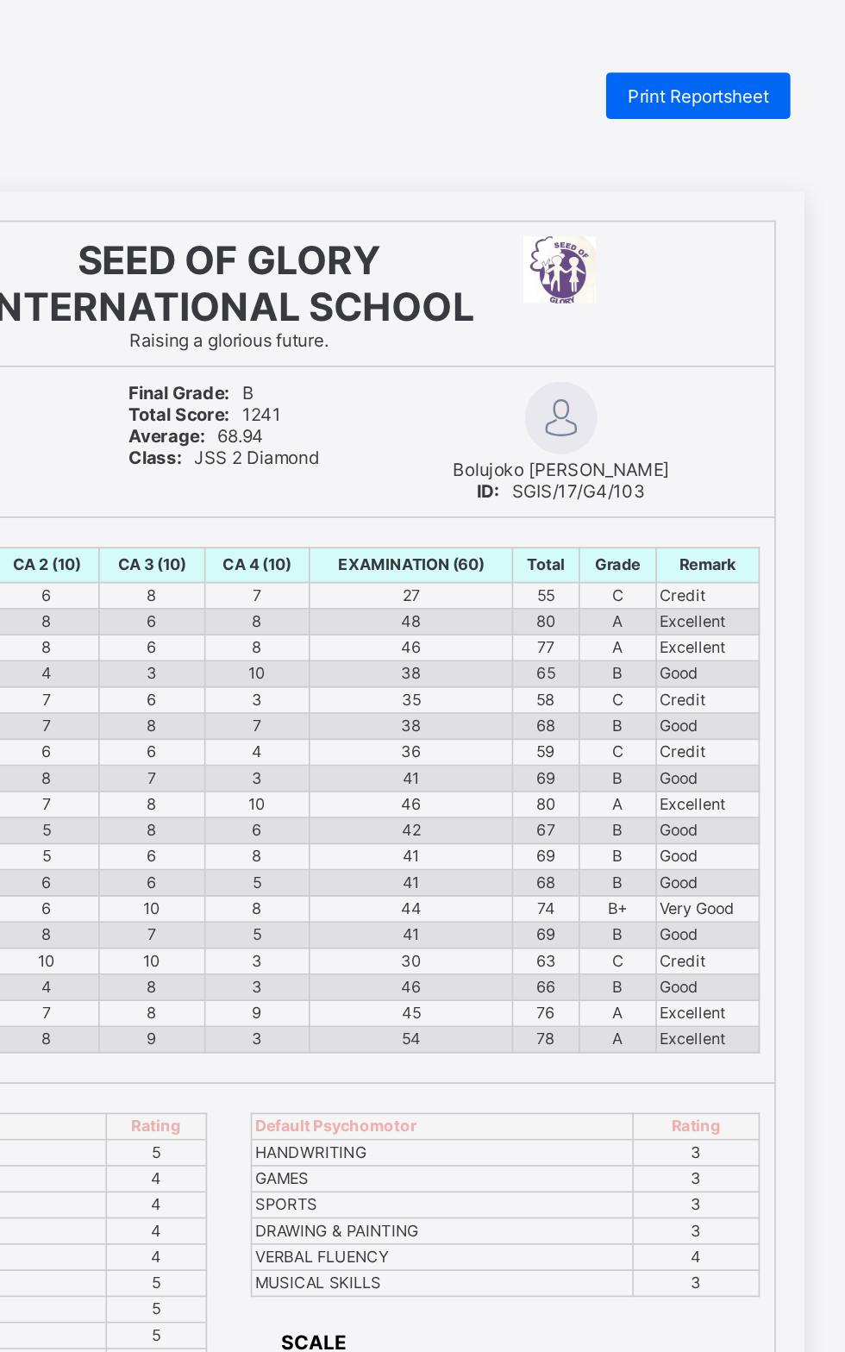
click at [713, 46] on div "Print Reportsheet" at bounding box center [702, 57] width 110 height 28
